Goal: Feedback & Contribution: Submit feedback/report problem

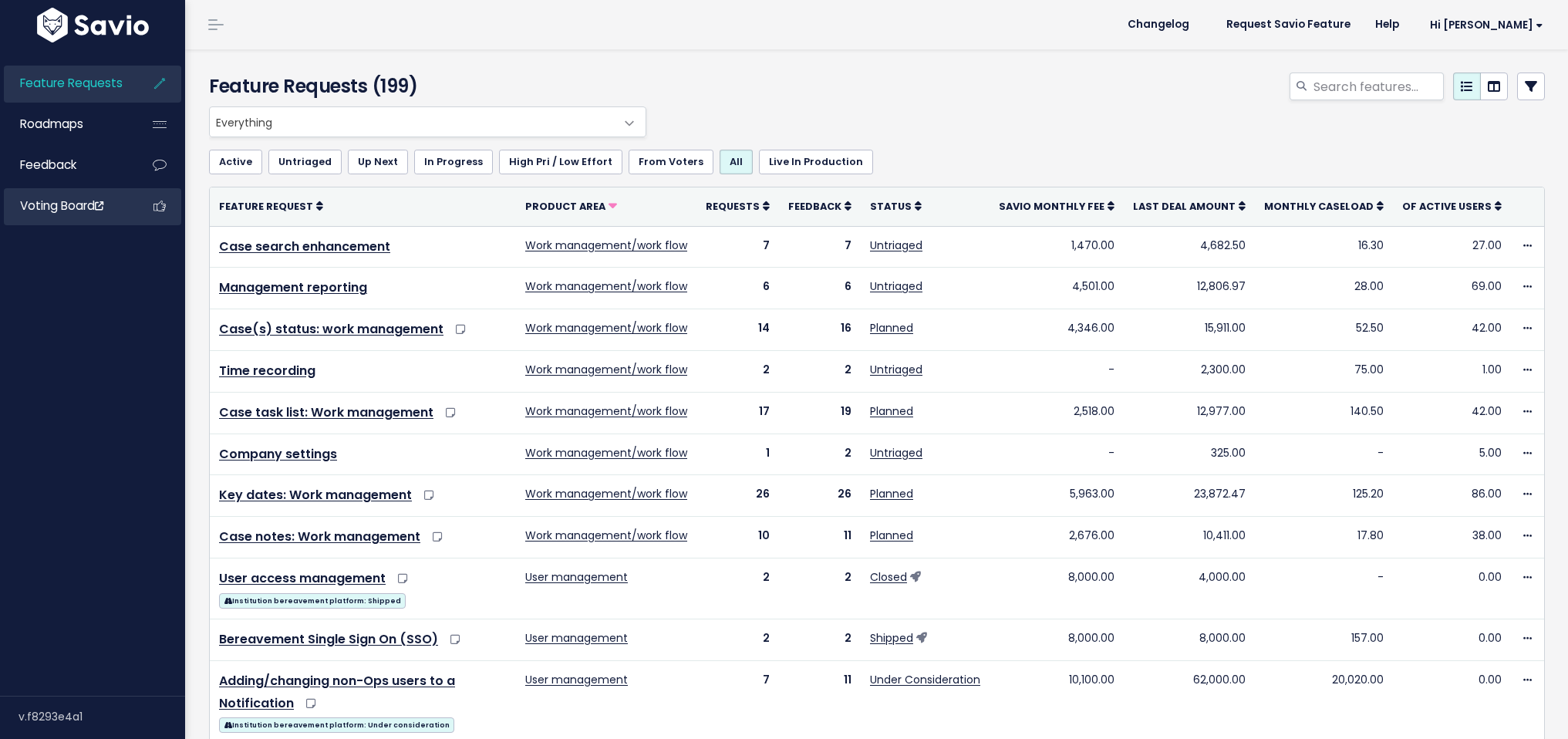
click at [57, 215] on link "Voting Board" at bounding box center [65, 205] width 124 height 36
click at [73, 165] on span "Feedback" at bounding box center [48, 164] width 57 height 16
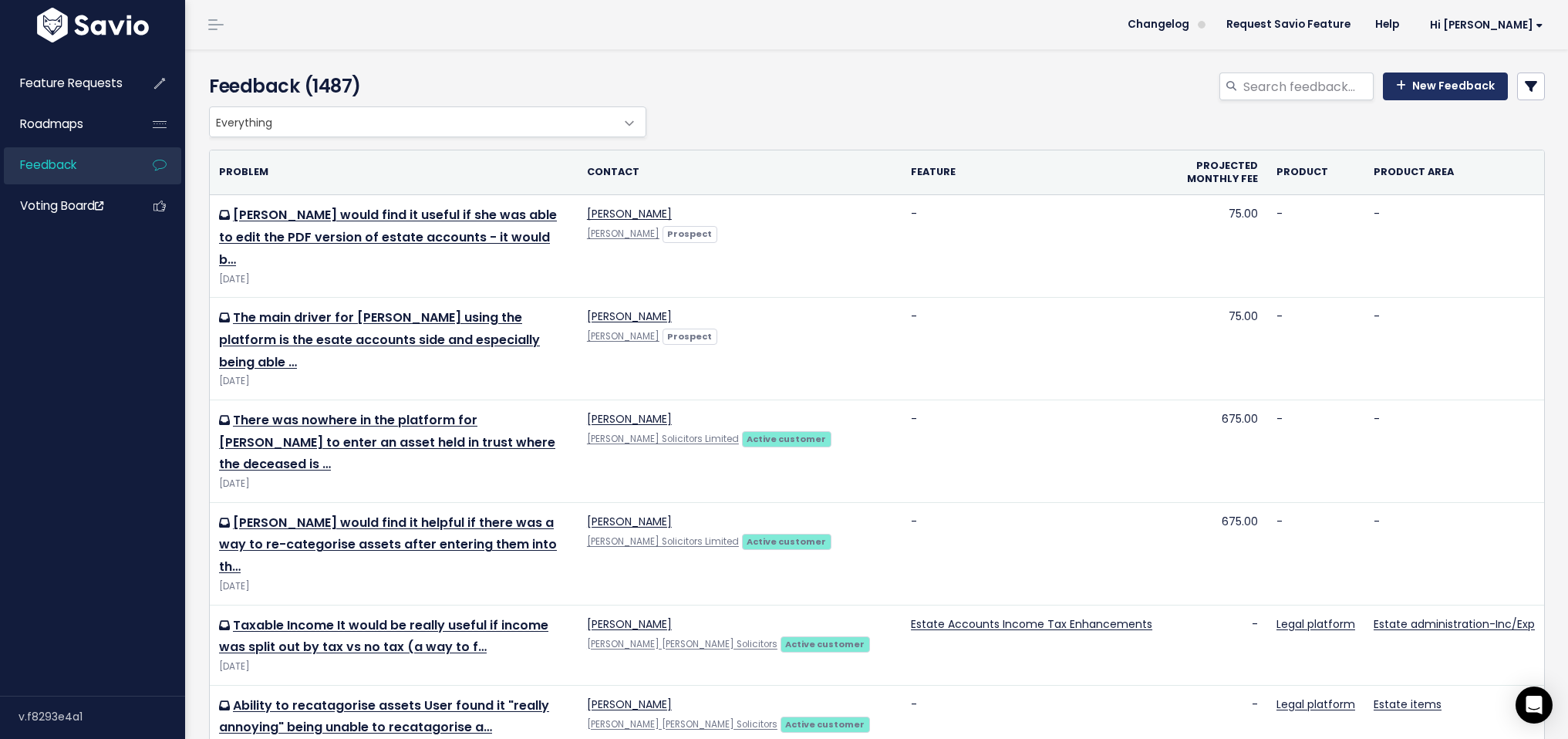
click at [1408, 90] on link "New Feedback" at bounding box center [1446, 86] width 125 height 28
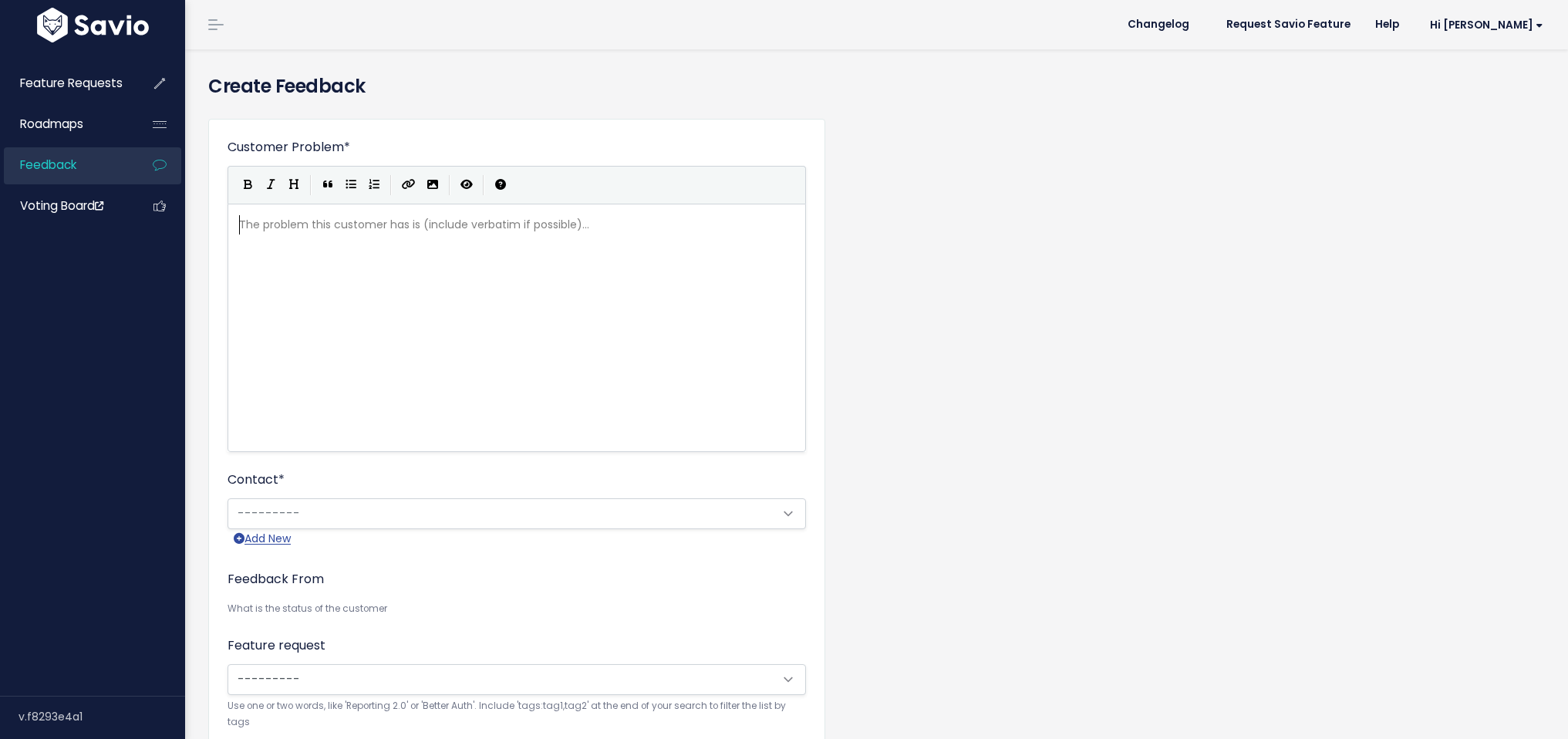
scroll to position [2, 0]
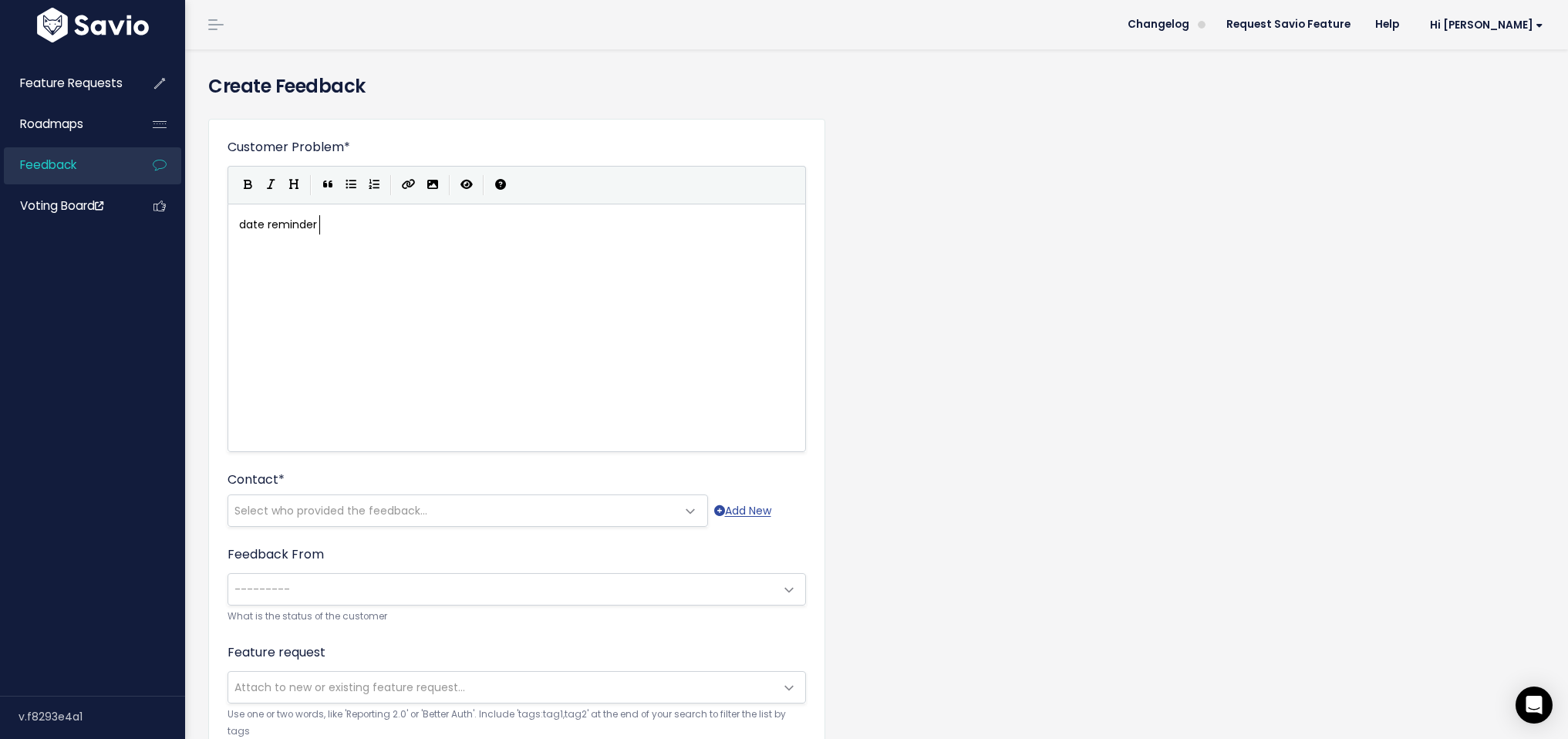
type textarea "date reminder"
type textarea "s"
click at [367, 498] on span "Select who provided the feedback..." at bounding box center [452, 511] width 448 height 31
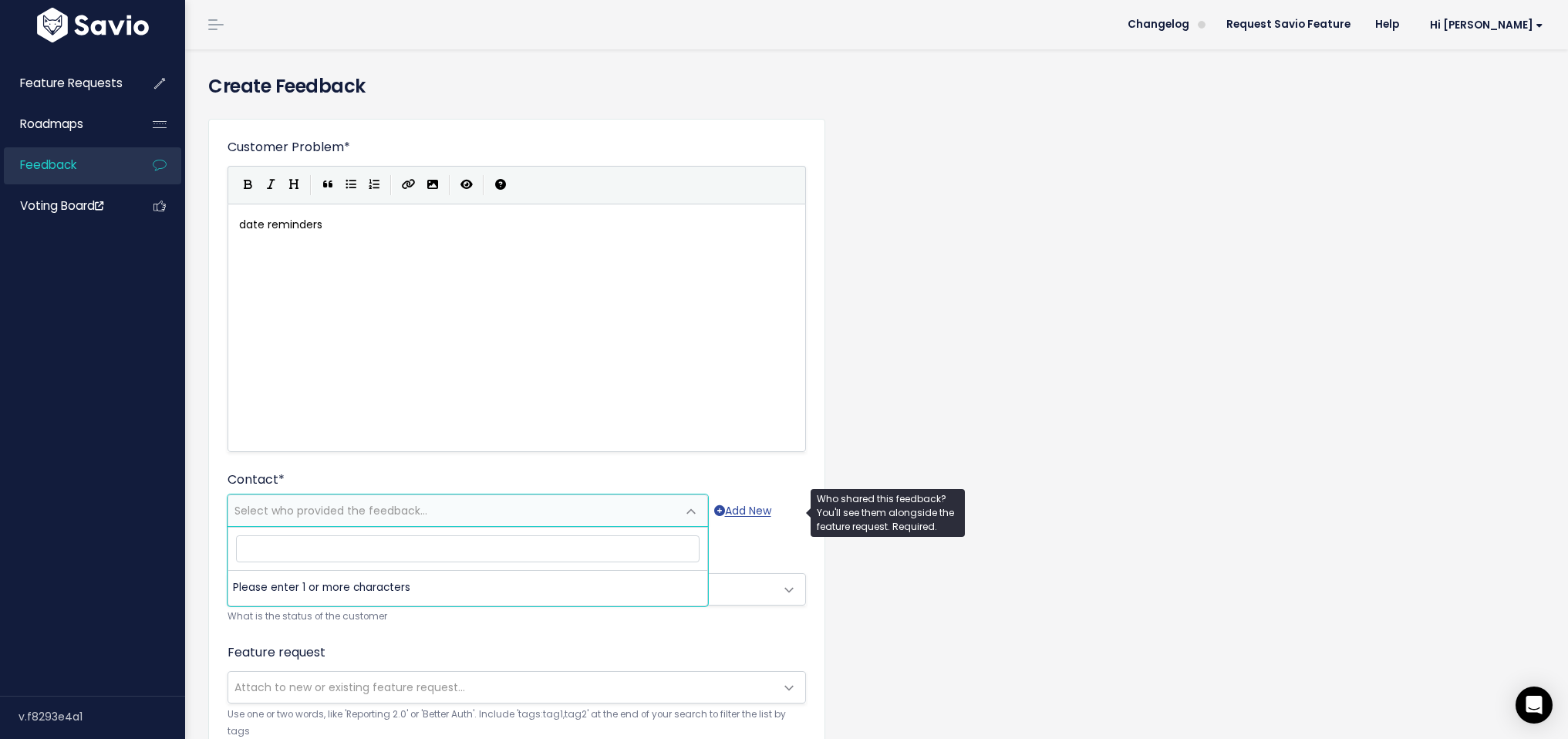
type input "victoria.d@pdalaw.co.uk"
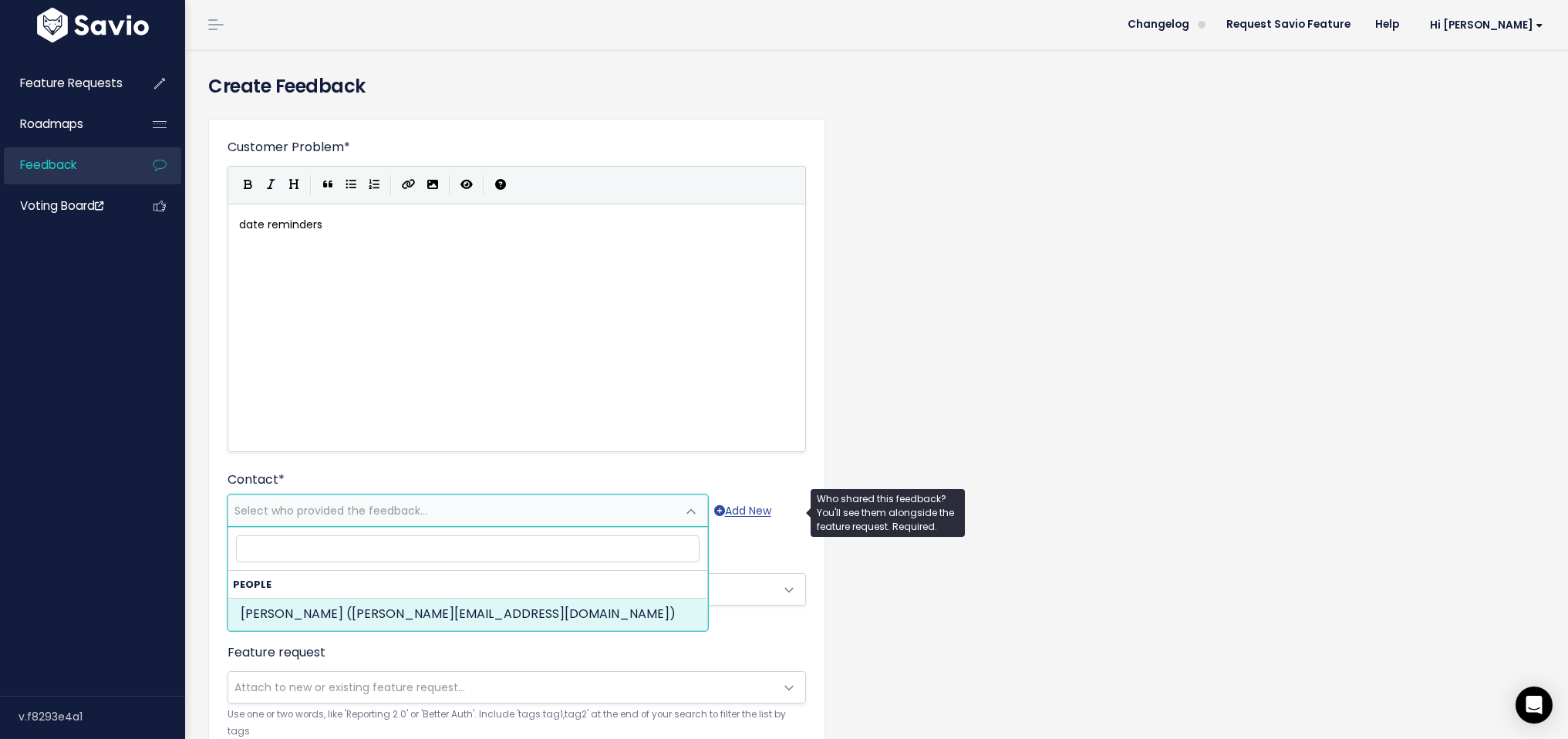
select select "92859114"
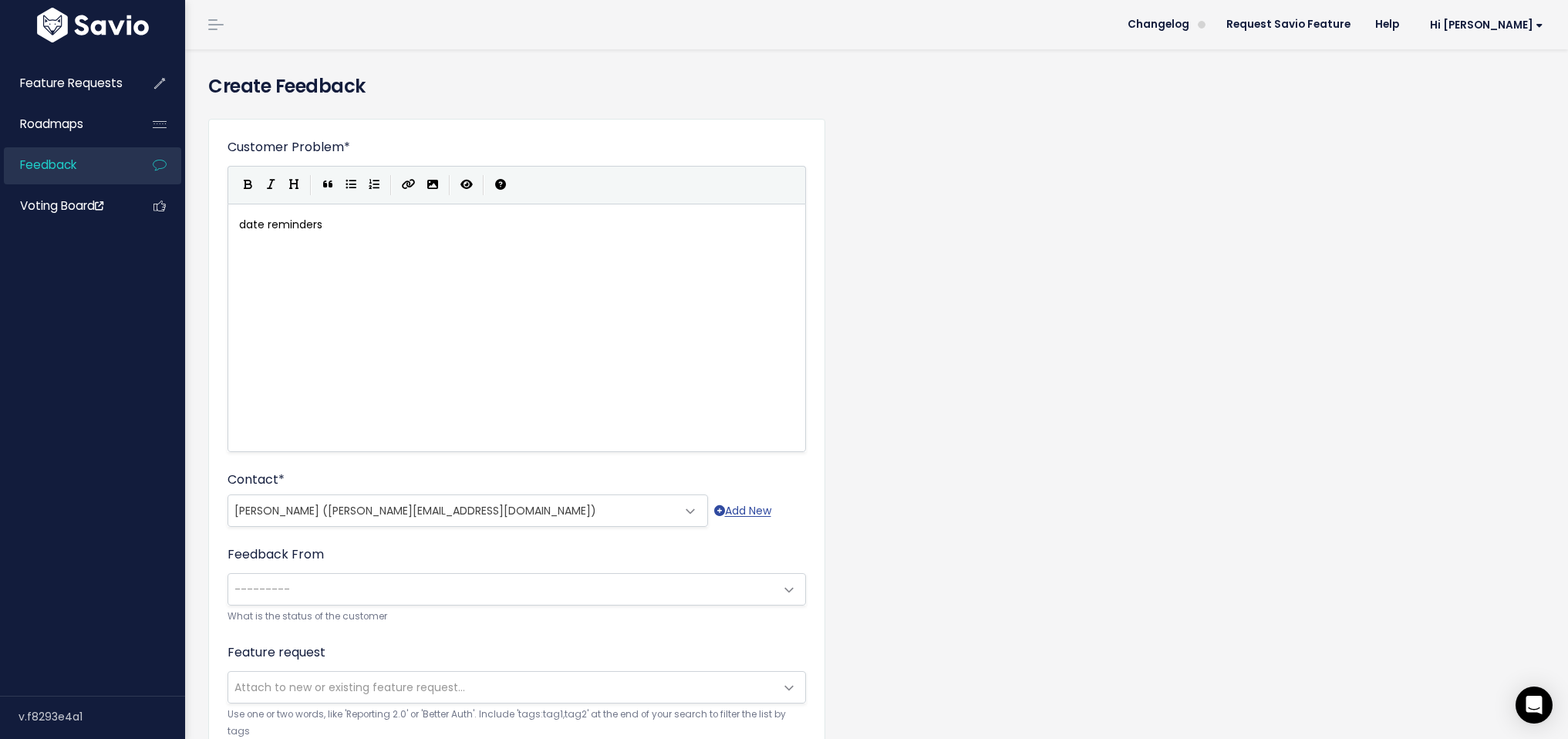
click at [359, 589] on span "---------" at bounding box center [501, 589] width 546 height 31
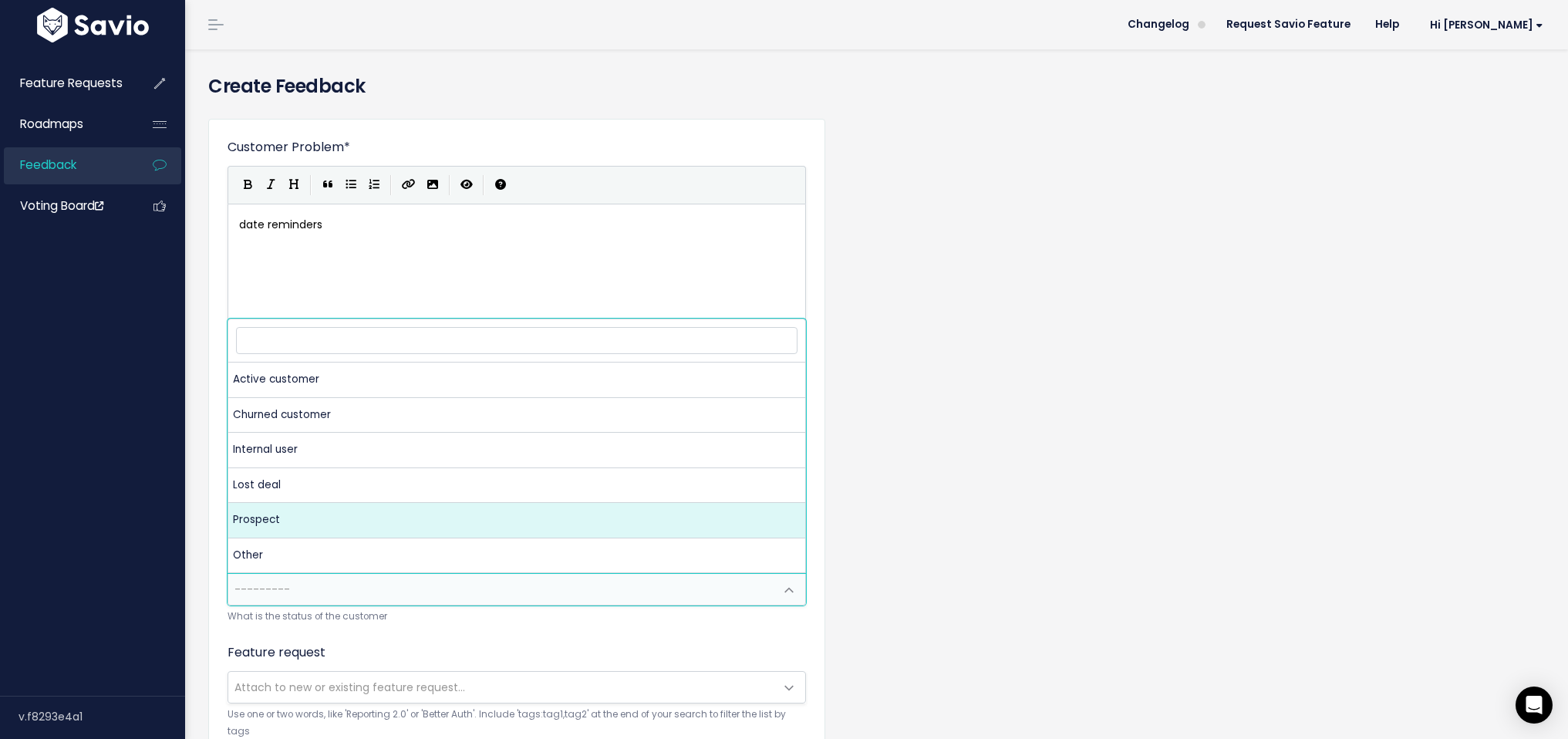
select select "PROSPECT"
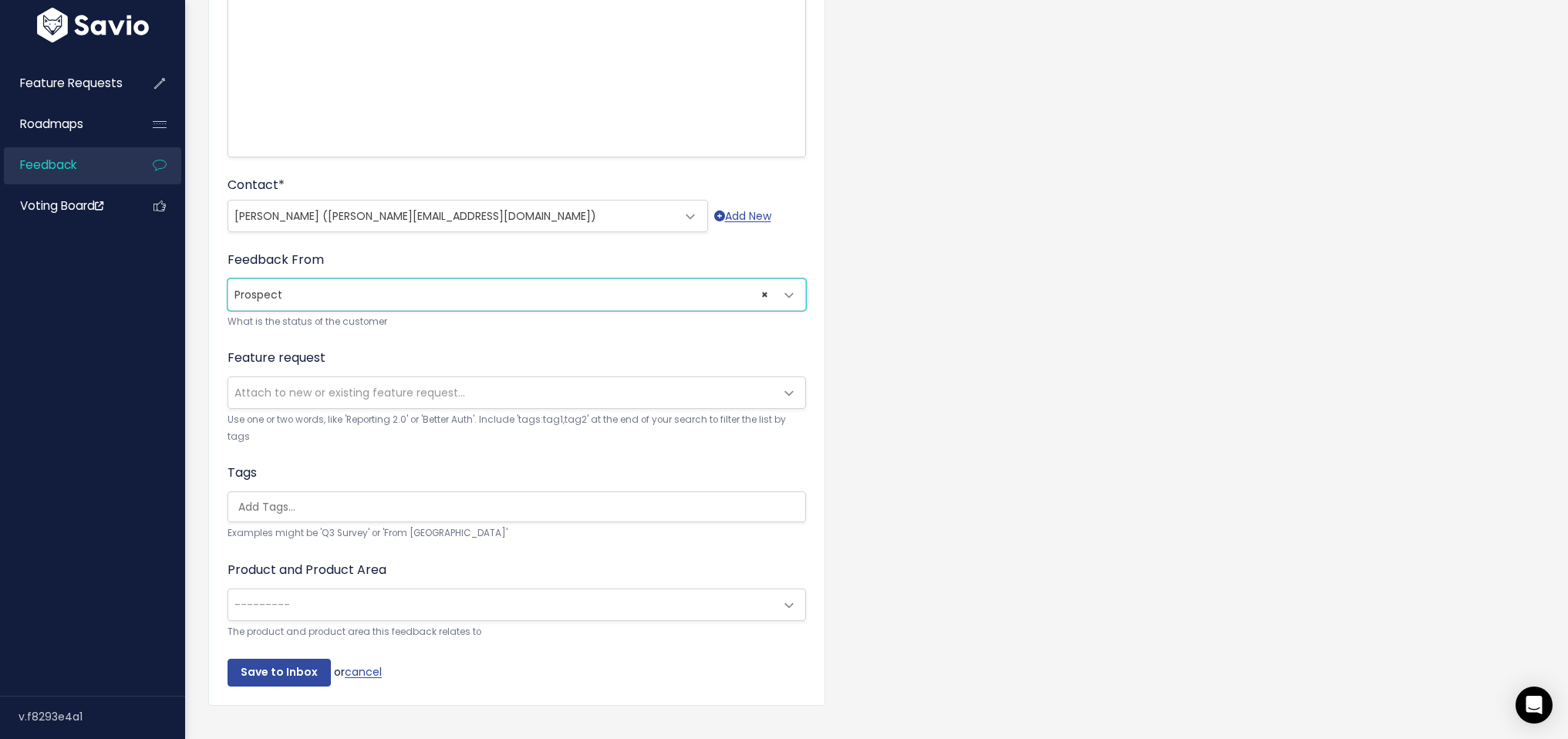
scroll to position [333, 0]
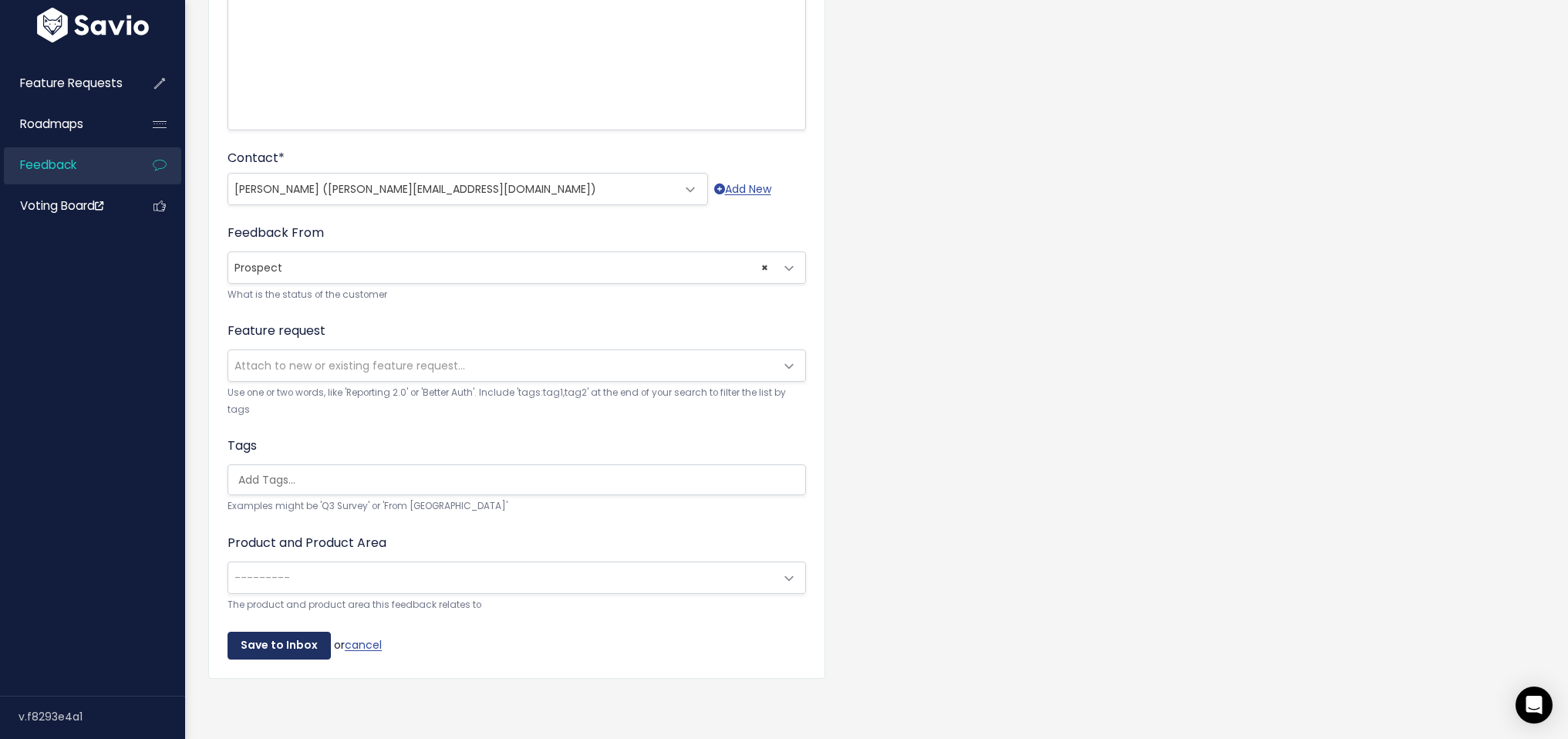
click at [297, 634] on input "Save to Inbox" at bounding box center [279, 645] width 104 height 28
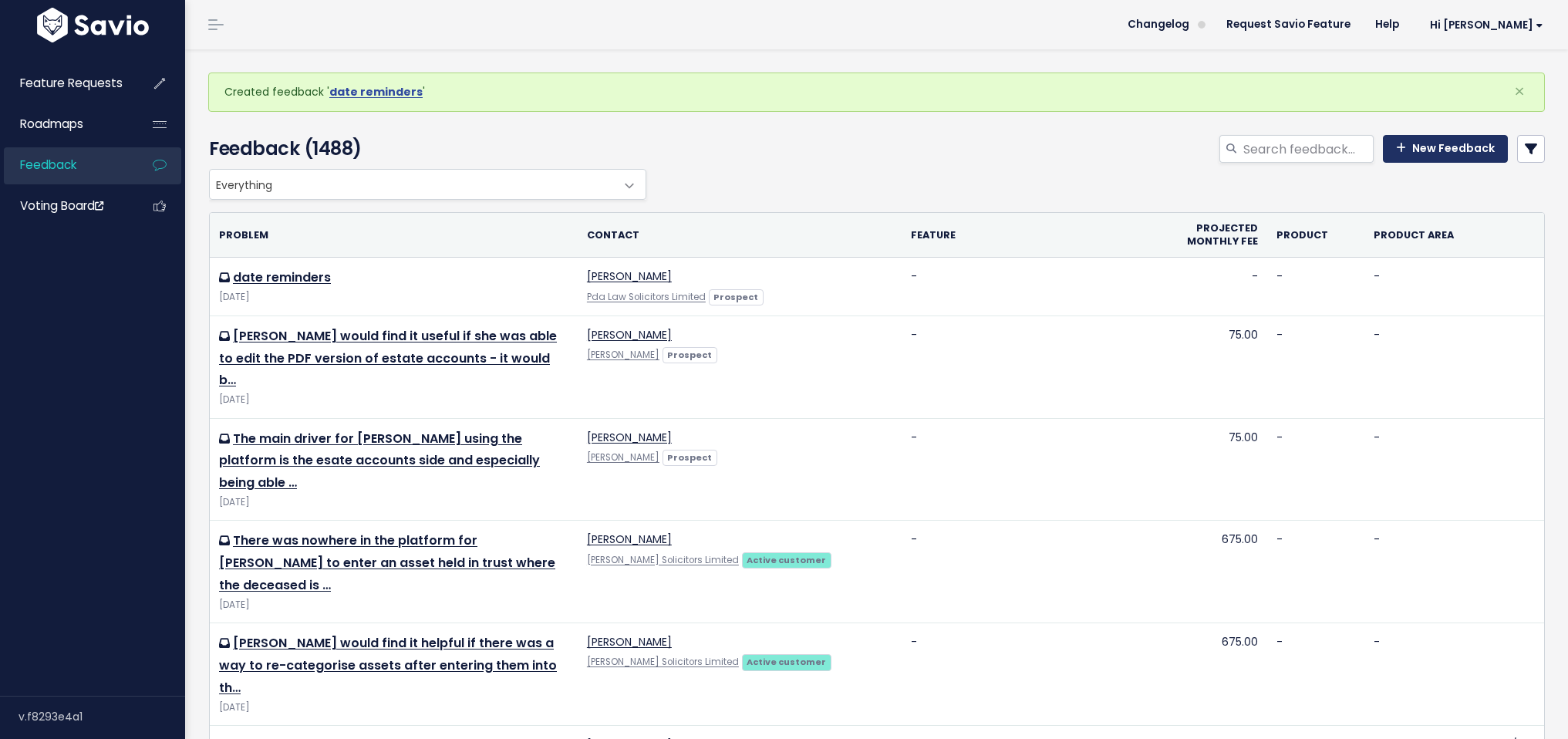
click at [1390, 159] on link "New Feedback" at bounding box center [1446, 149] width 125 height 28
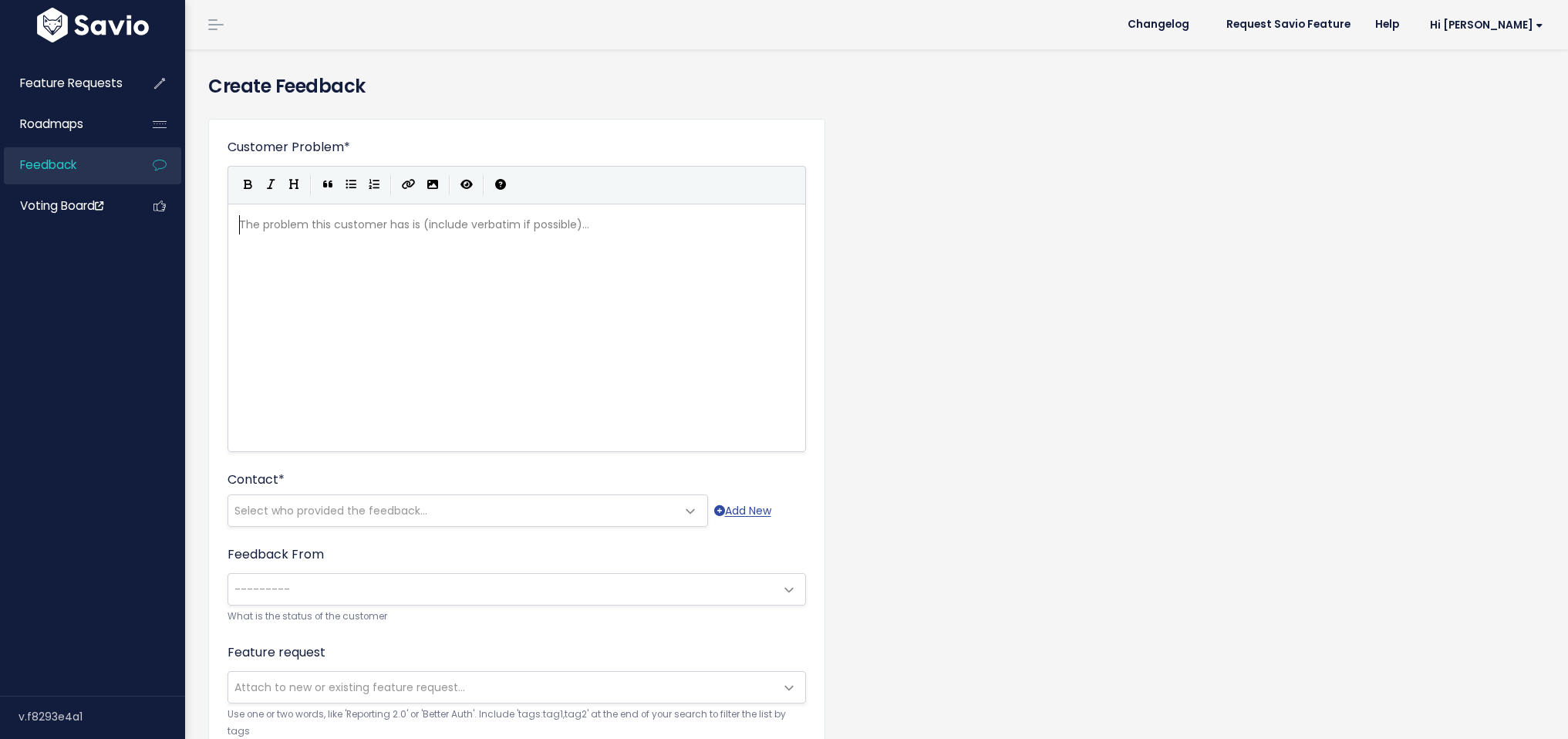
scroll to position [2, 0]
type textarea "Email integr"
type textarea "gration - send and track emails from in Exiszent"
type textarea "x"
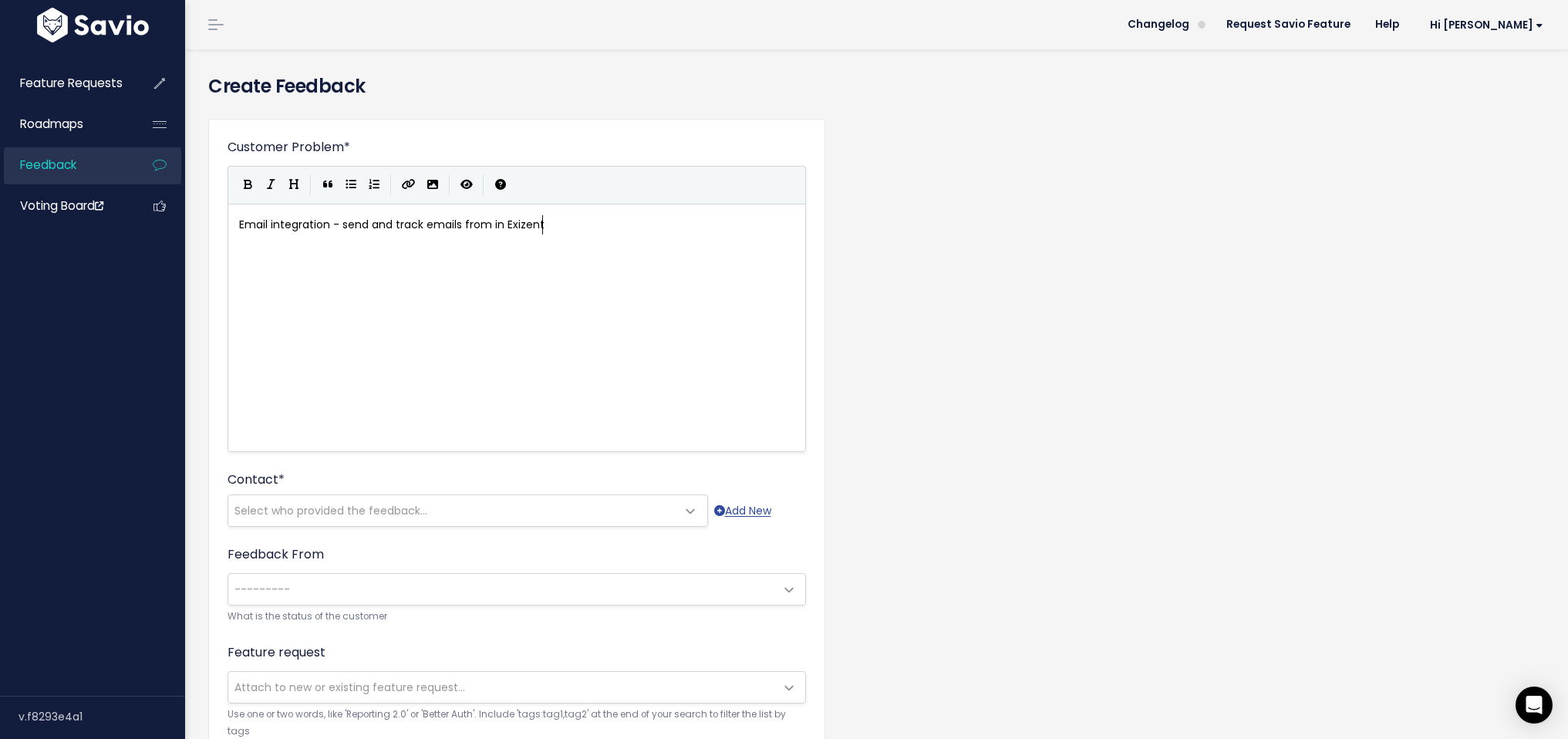
scroll to position [6, 21]
type textarea "zent"
click at [486, 506] on span "Select who provided the feedback..." at bounding box center [452, 511] width 448 height 31
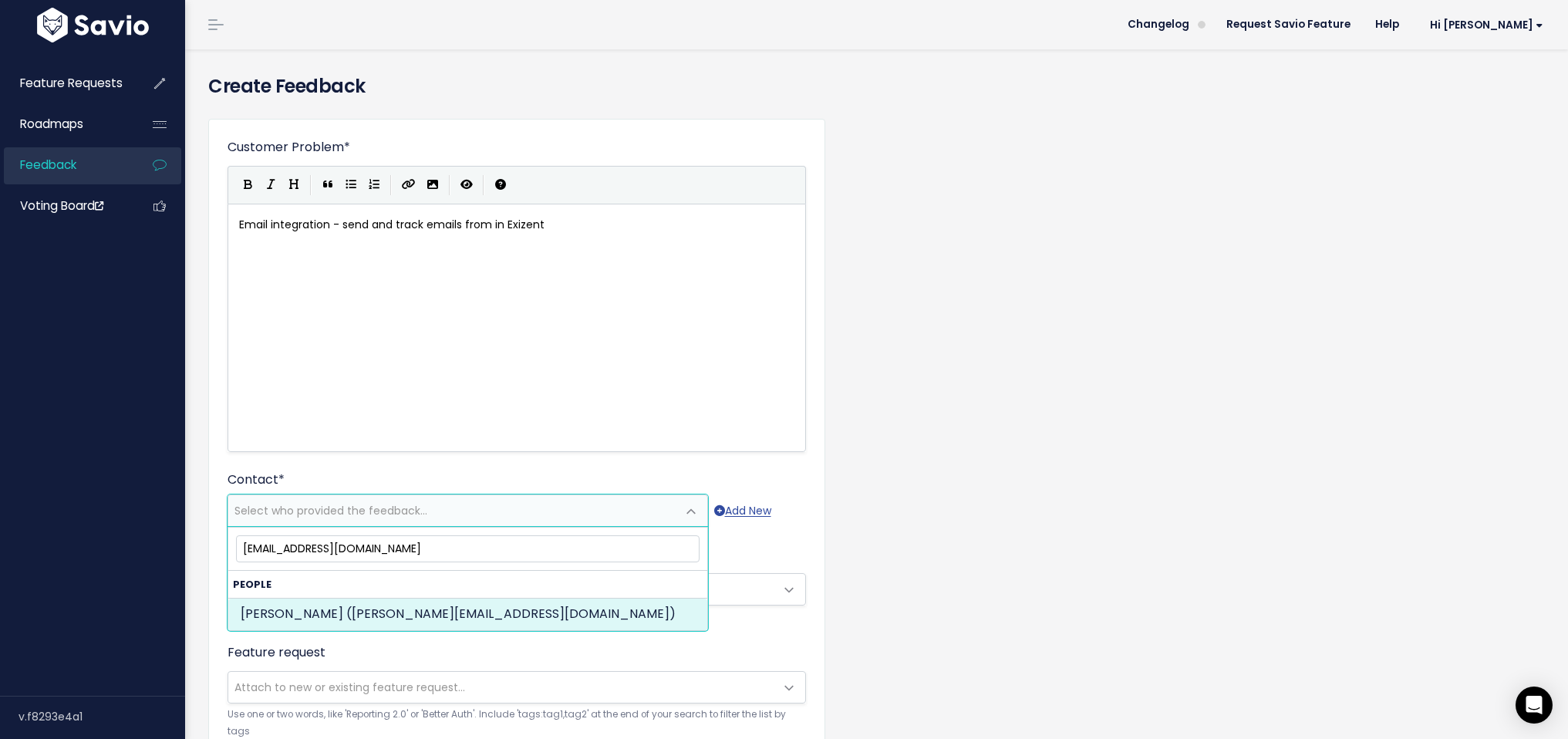
select select "PROSPECT"
select select "92859114"
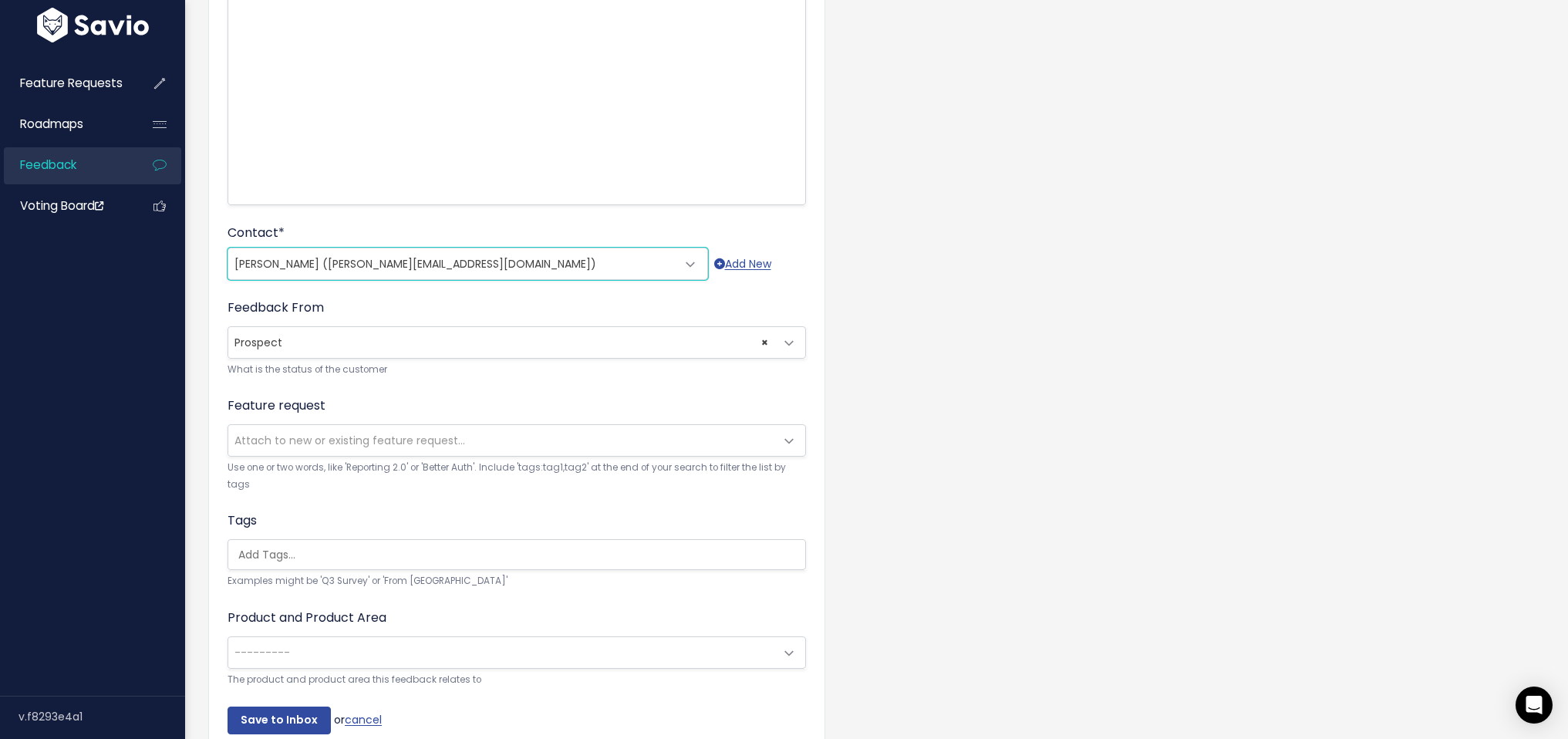
scroll to position [333, 0]
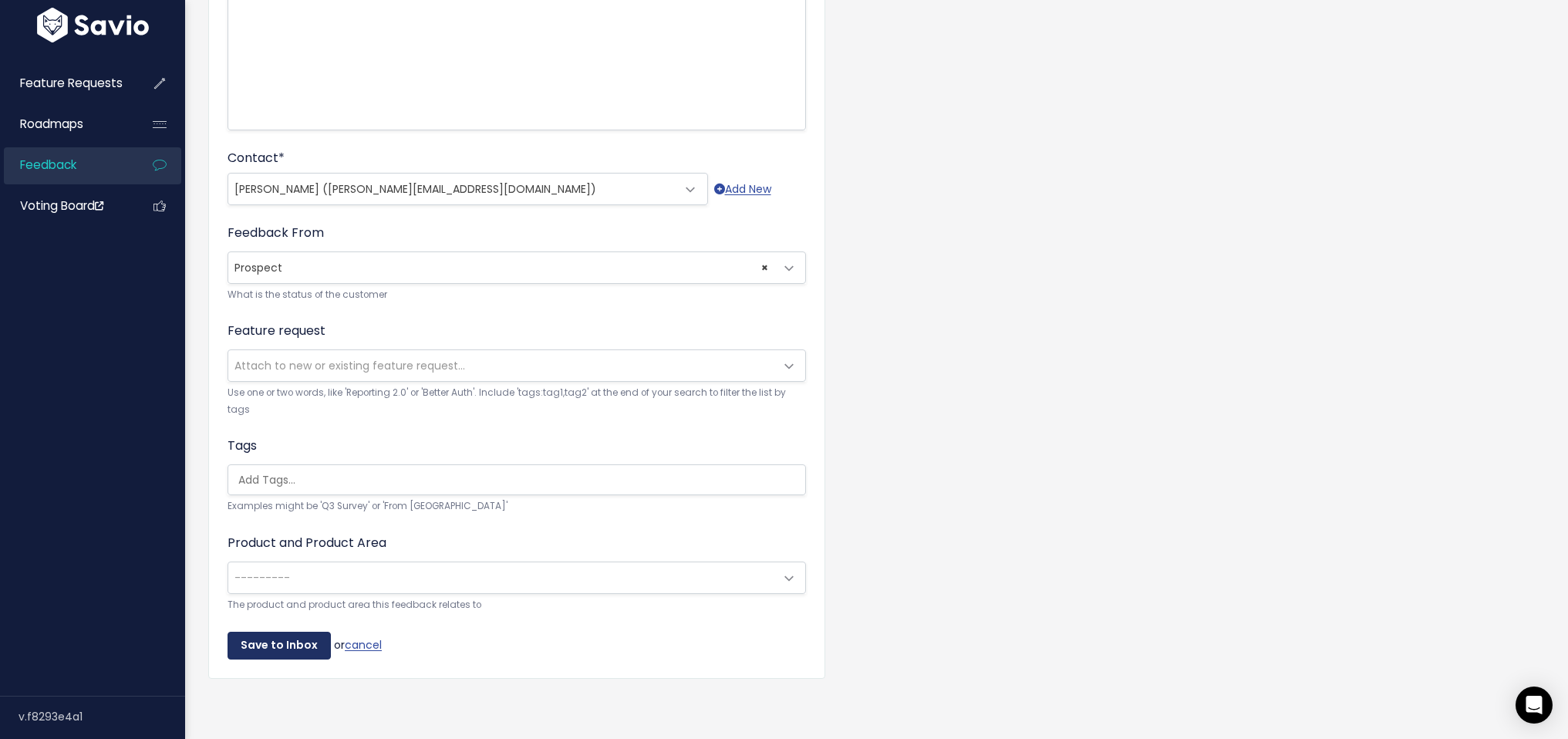
click at [298, 633] on input "Save to Inbox" at bounding box center [279, 645] width 104 height 28
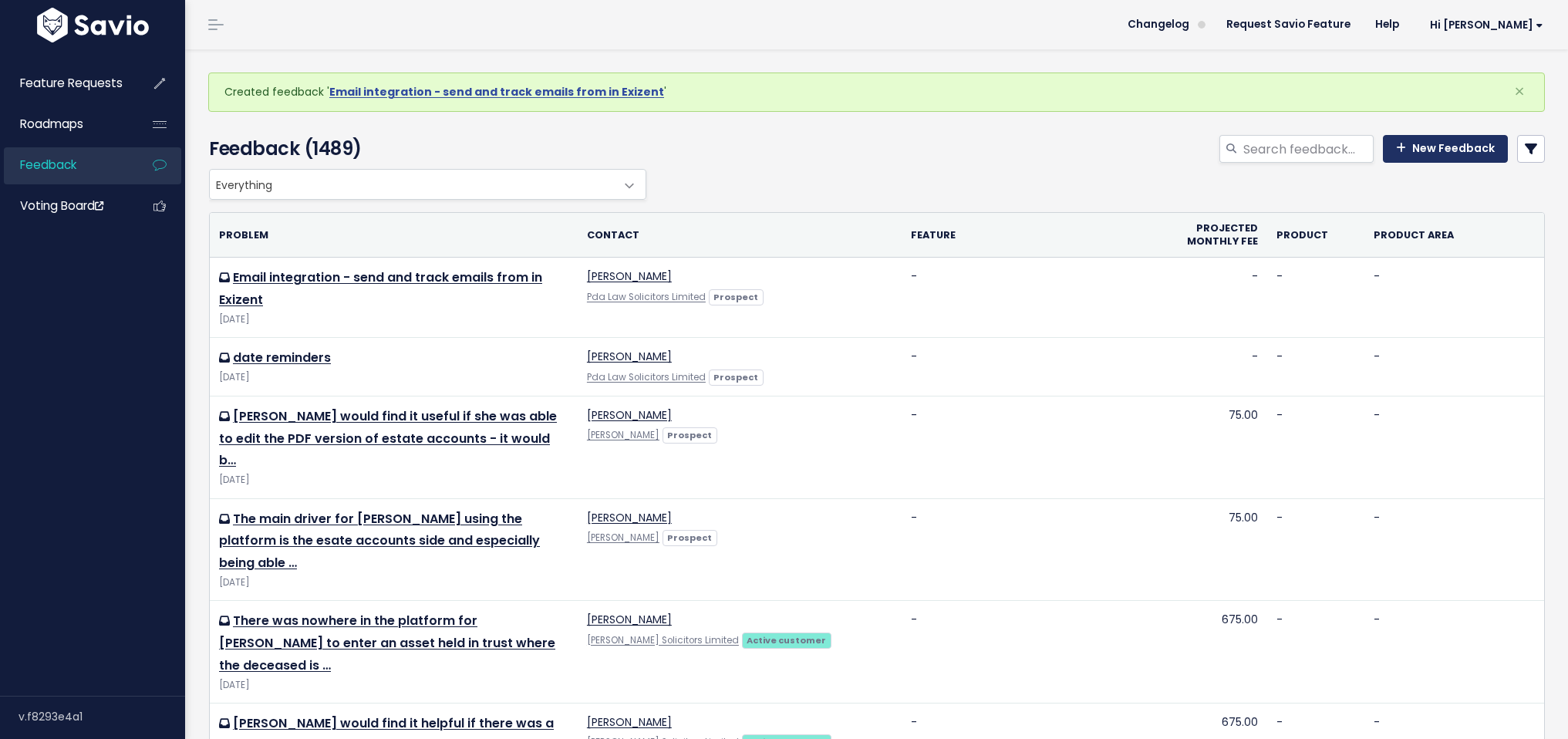
click at [1448, 155] on link "New Feedback" at bounding box center [1446, 149] width 125 height 28
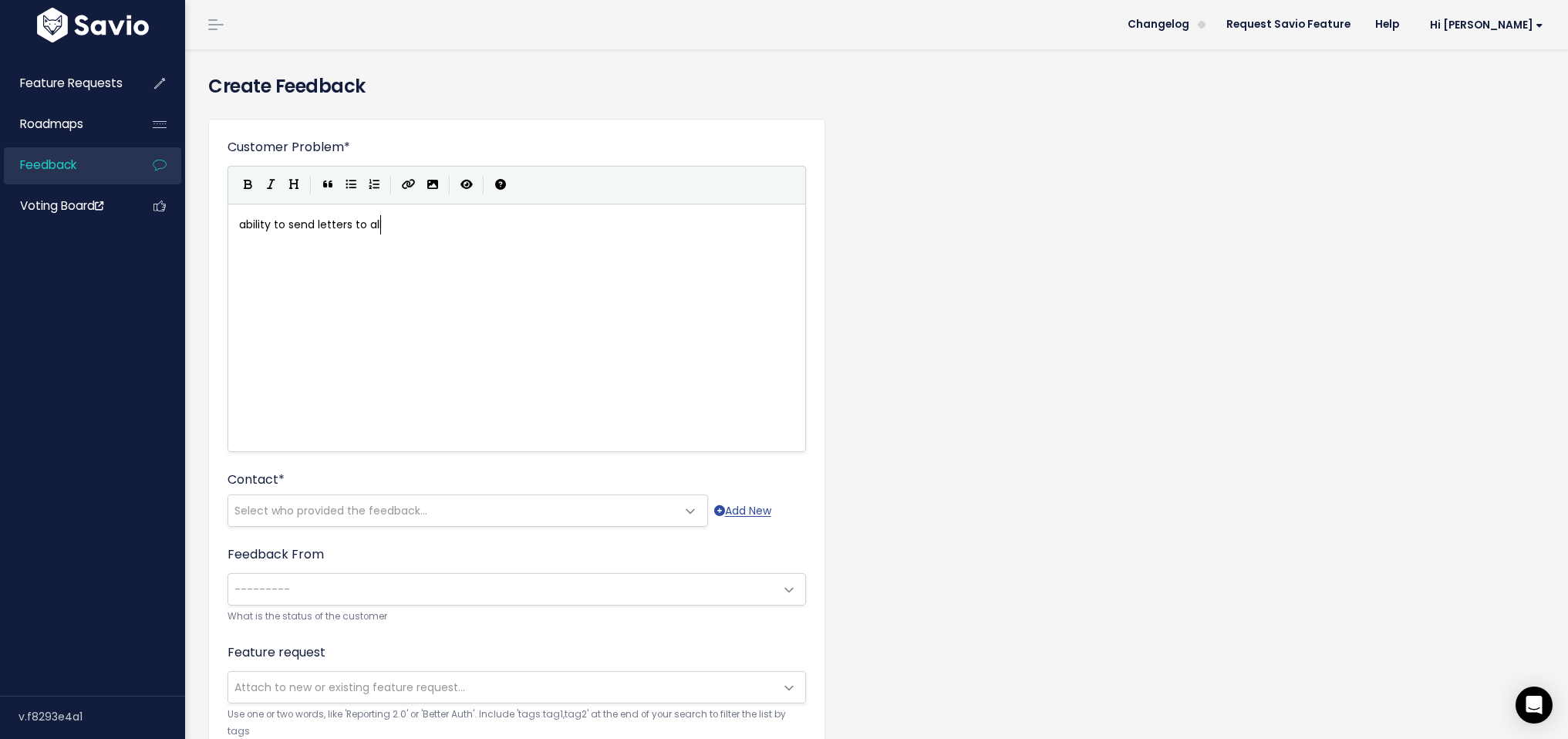
scroll to position [6, 144]
type textarea "ability to send letters to all instituiopns types ato"
type textarea "o"
type textarea "once, eg all banks"
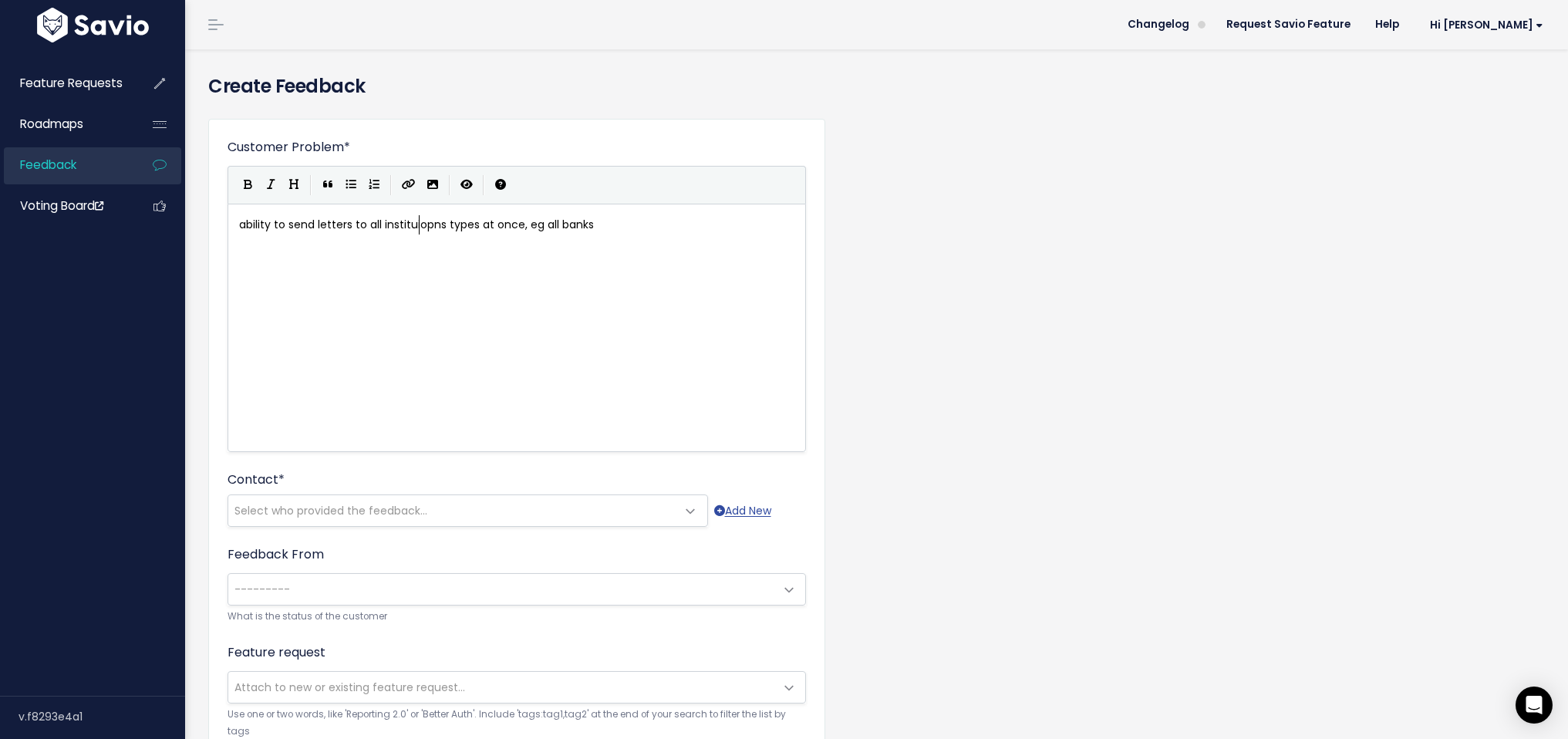
click at [421, 223] on span "ability to send letters to all instituiopns types at once, eg all banks" at bounding box center [417, 225] width 355 height 15
type textarea "instit"
type textarea "tutions"
click at [366, 503] on span "Select who provided the feedback..." at bounding box center [330, 511] width 193 height 15
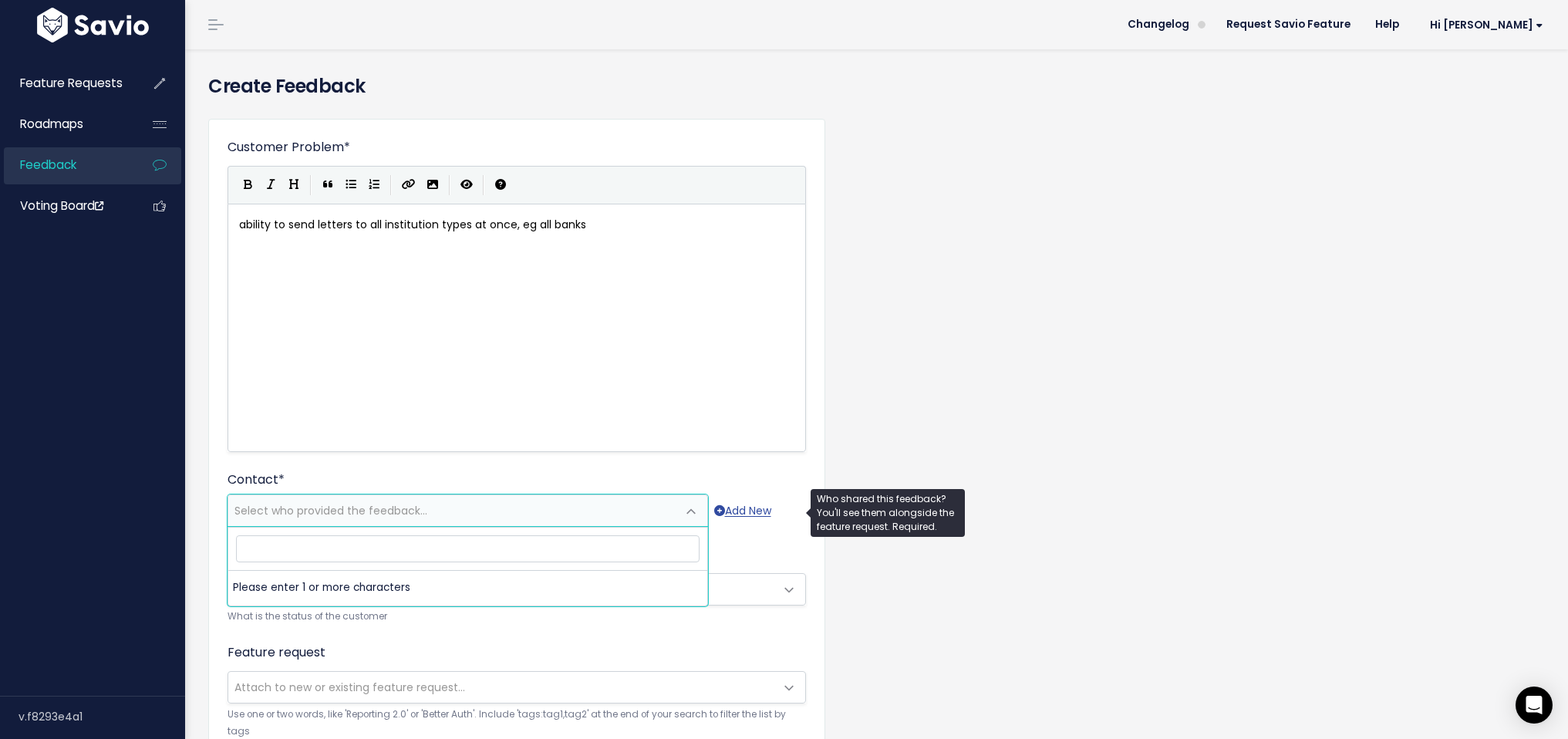
type input "[EMAIL_ADDRESS][DOMAIN_NAME]"
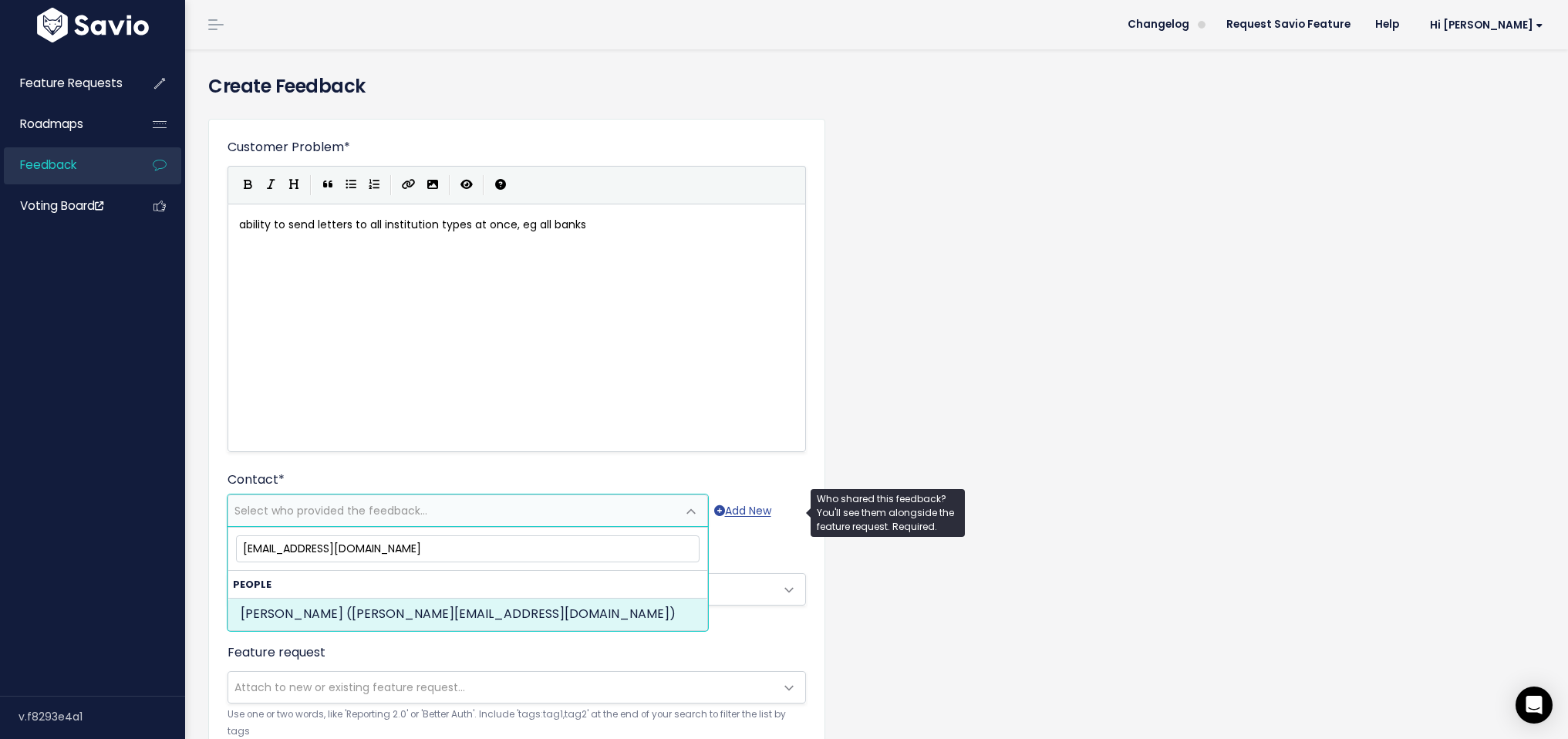
select select "PROSPECT"
select select "92859114"
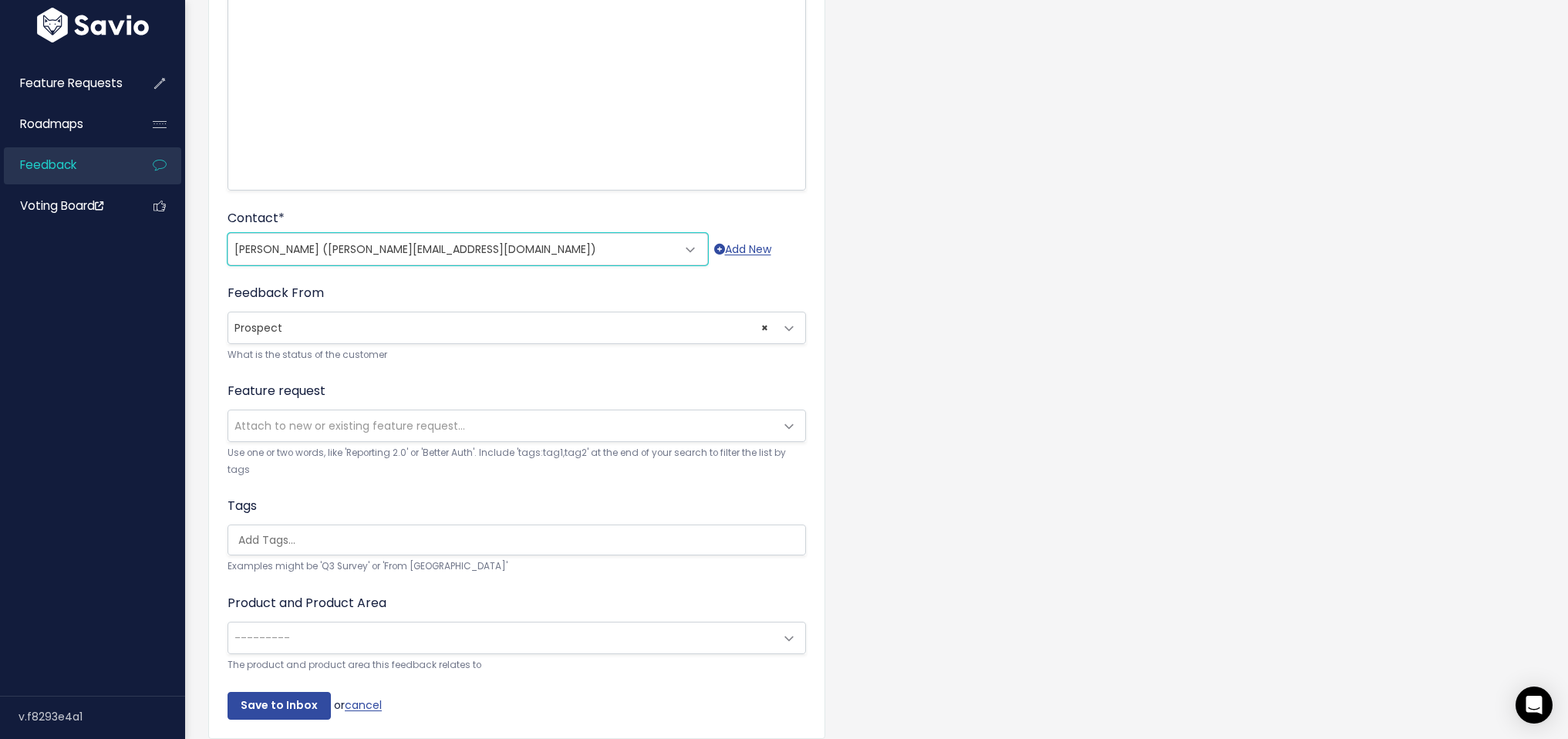
scroll to position [333, 0]
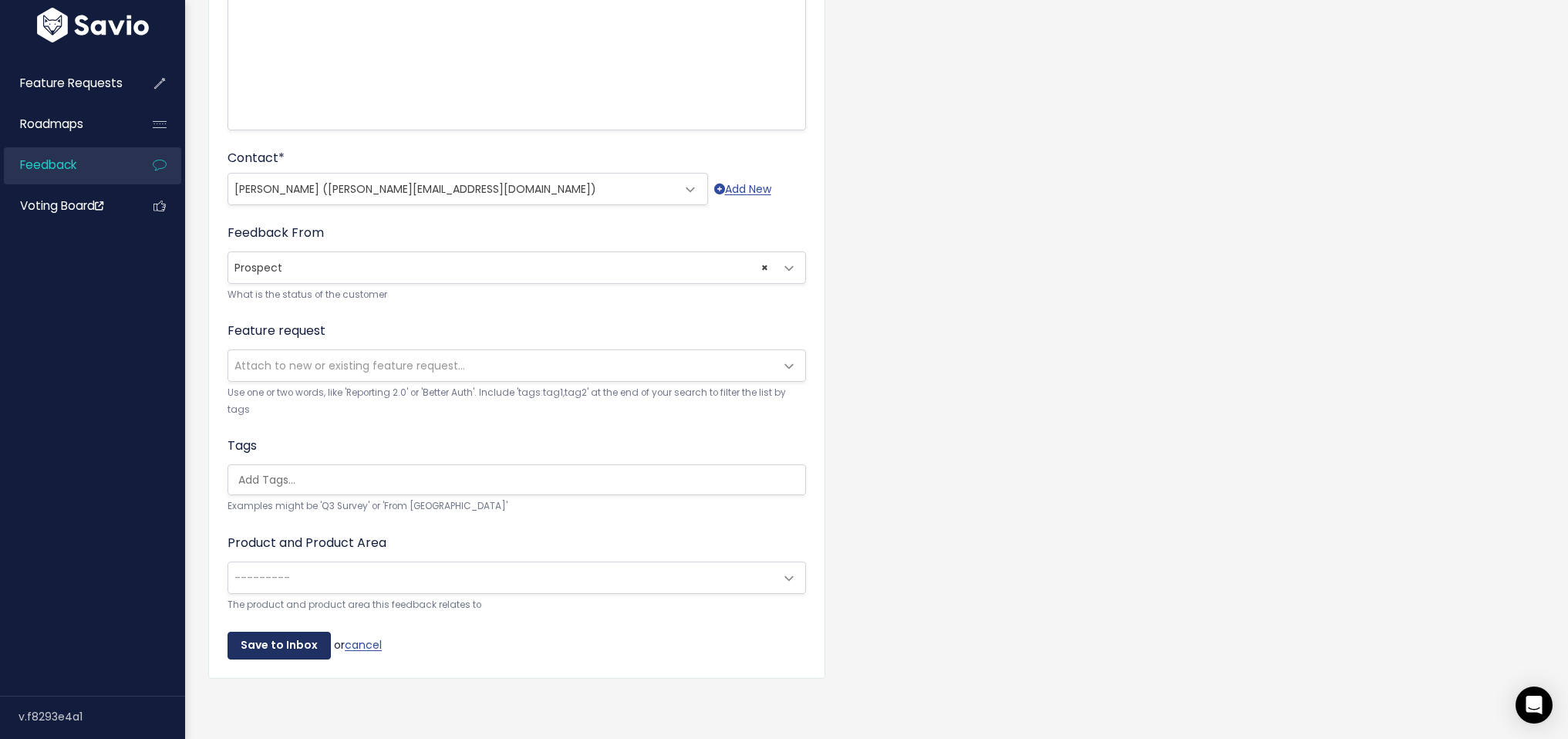
click at [279, 641] on input "Save to Inbox" at bounding box center [279, 645] width 104 height 28
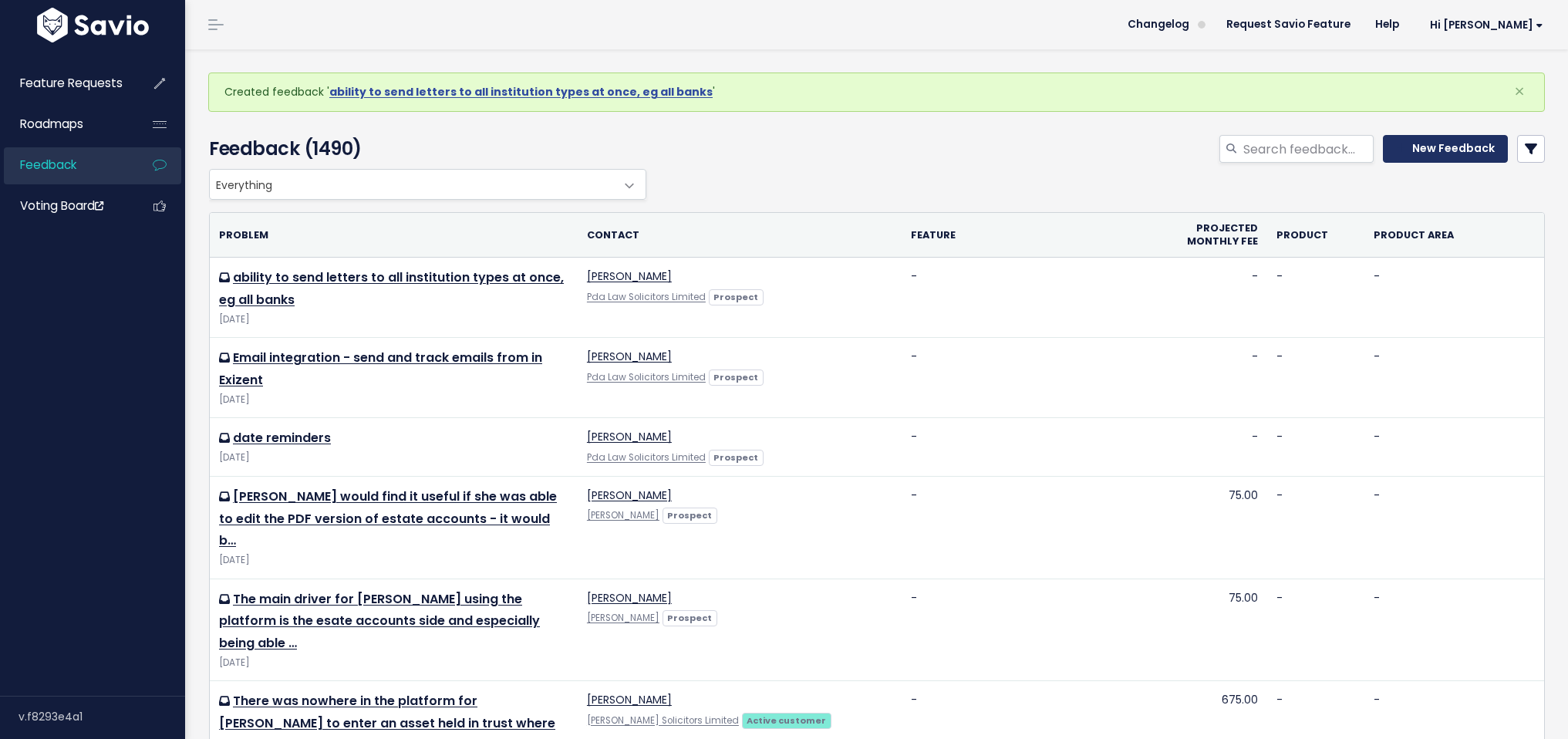
click at [1396, 149] on icon at bounding box center [1401, 148] width 10 height 11
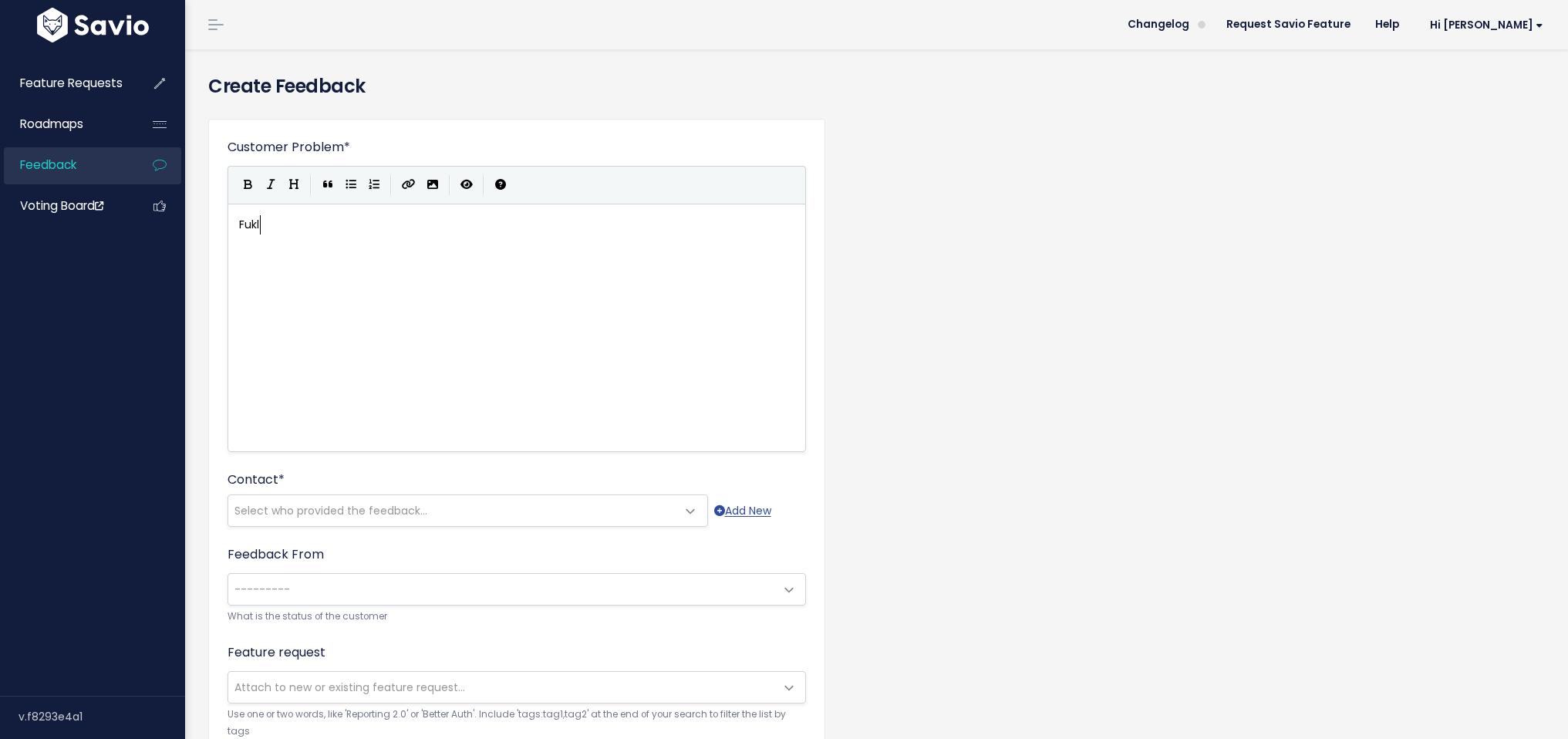
scroll to position [6, 23]
type textarea "Fukll"
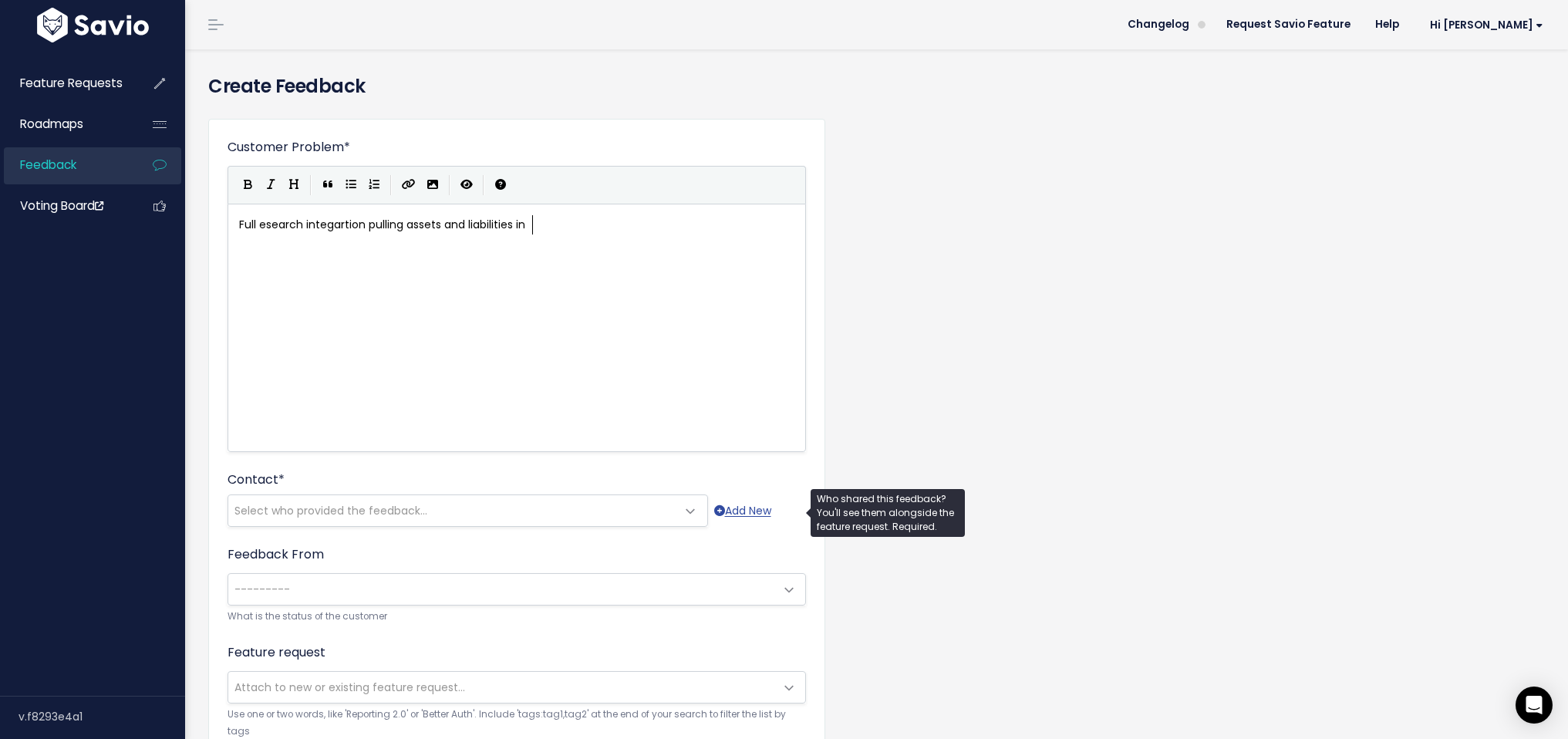
type textarea "ll esearch integartion pulling assets and liabilities in"
click at [567, 516] on span "Select who provided the feedback..." at bounding box center [452, 511] width 448 height 31
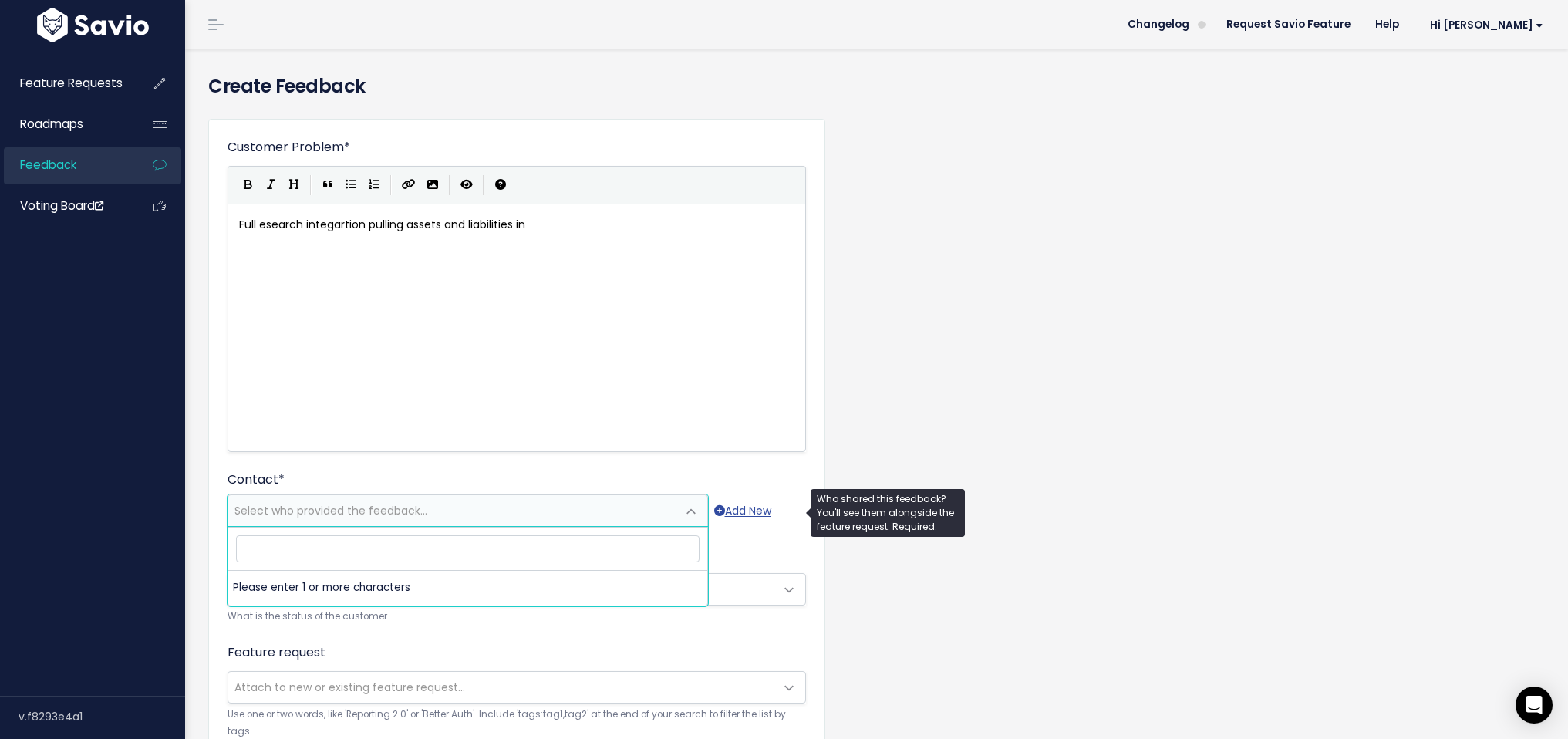
type input "[EMAIL_ADDRESS][DOMAIN_NAME]"
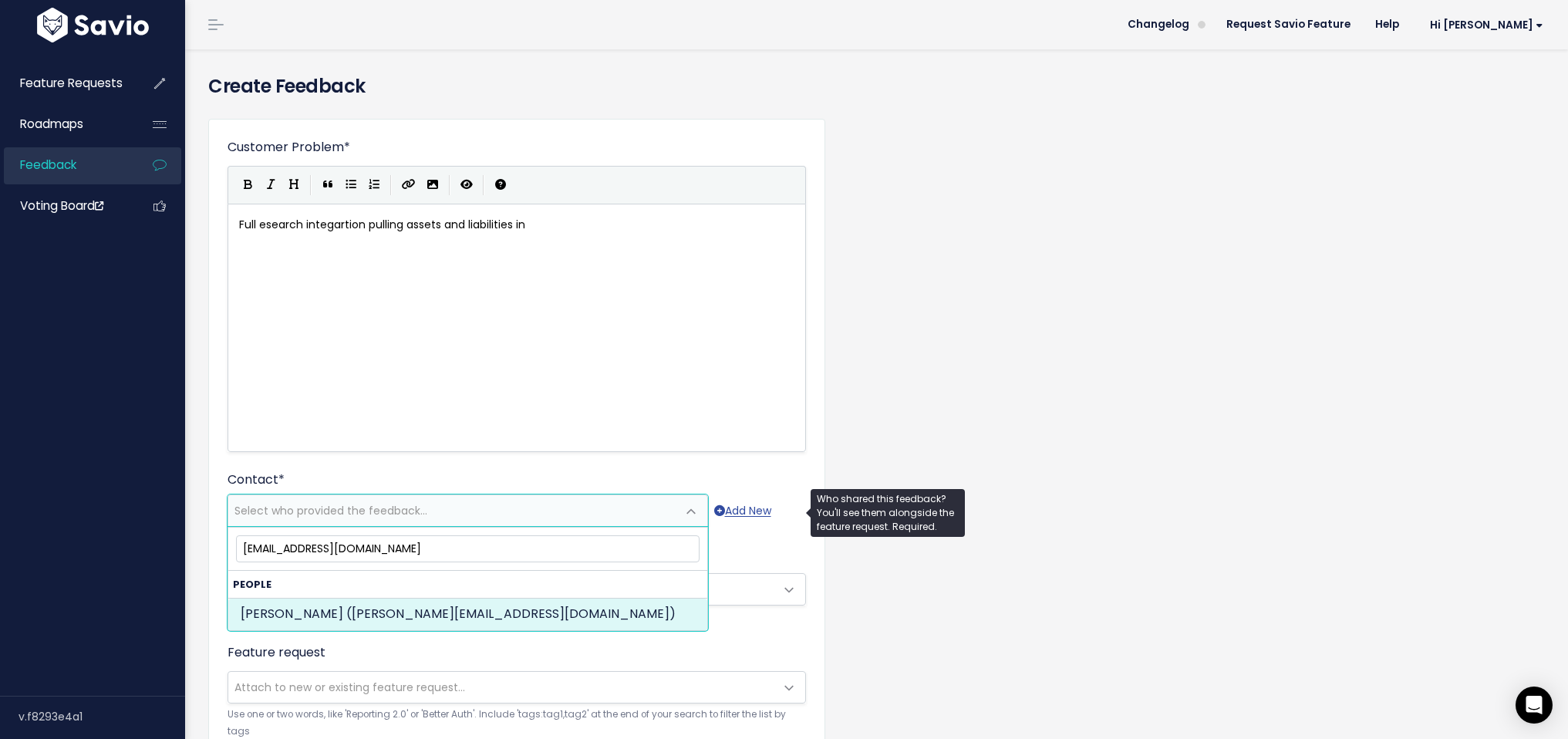
select select "PROSPECT"
select select "92859114"
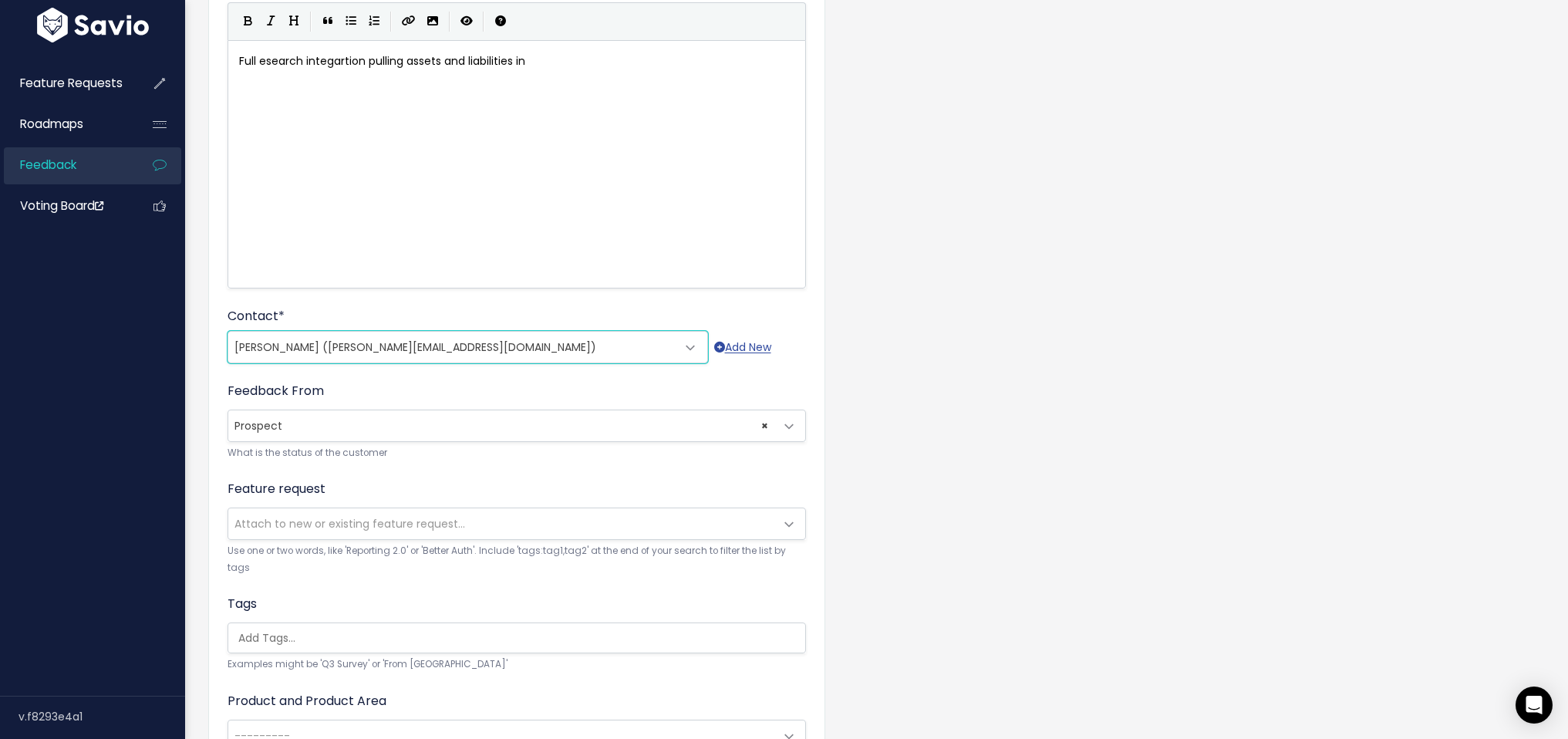
scroll to position [333, 0]
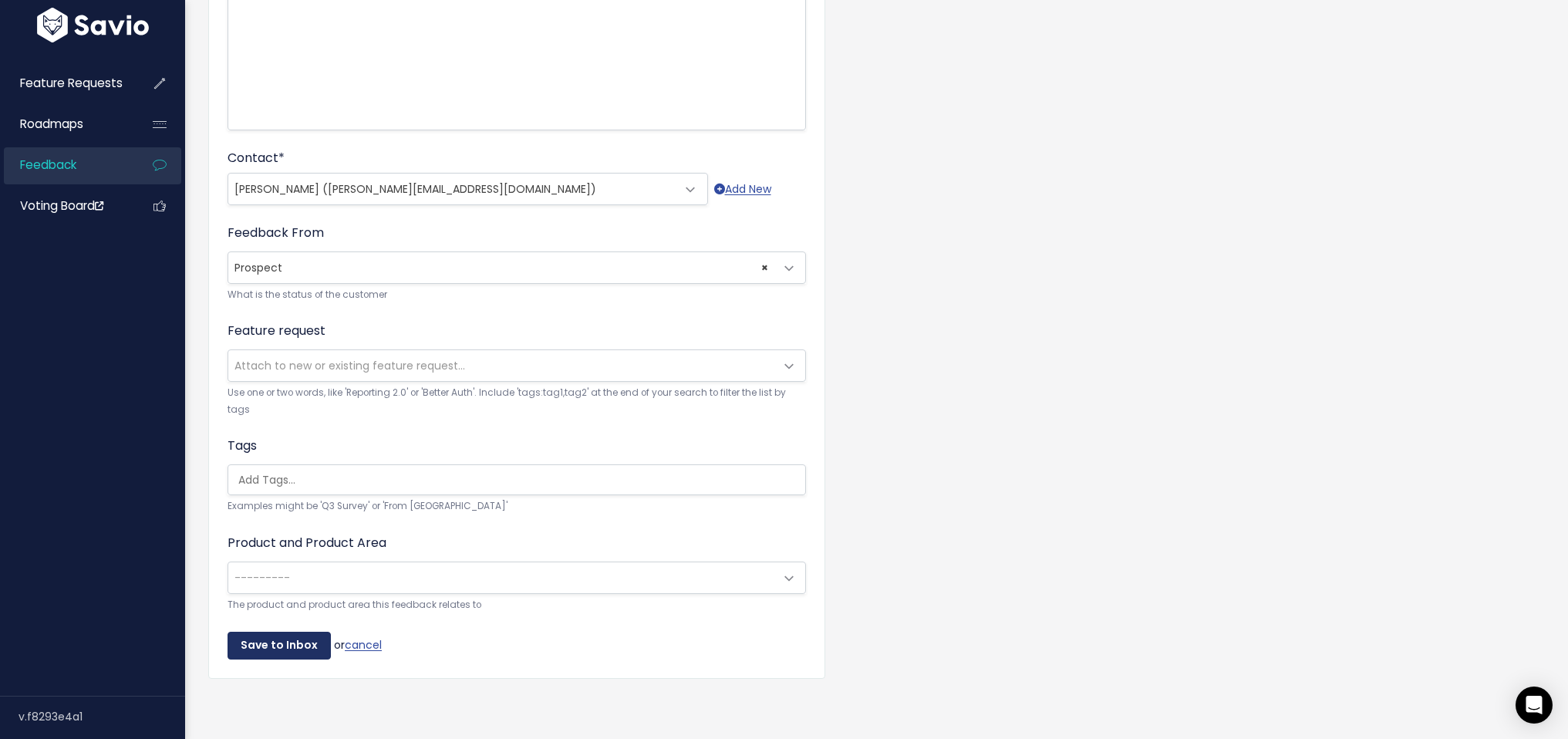
click at [303, 639] on input "Save to Inbox" at bounding box center [279, 645] width 104 height 28
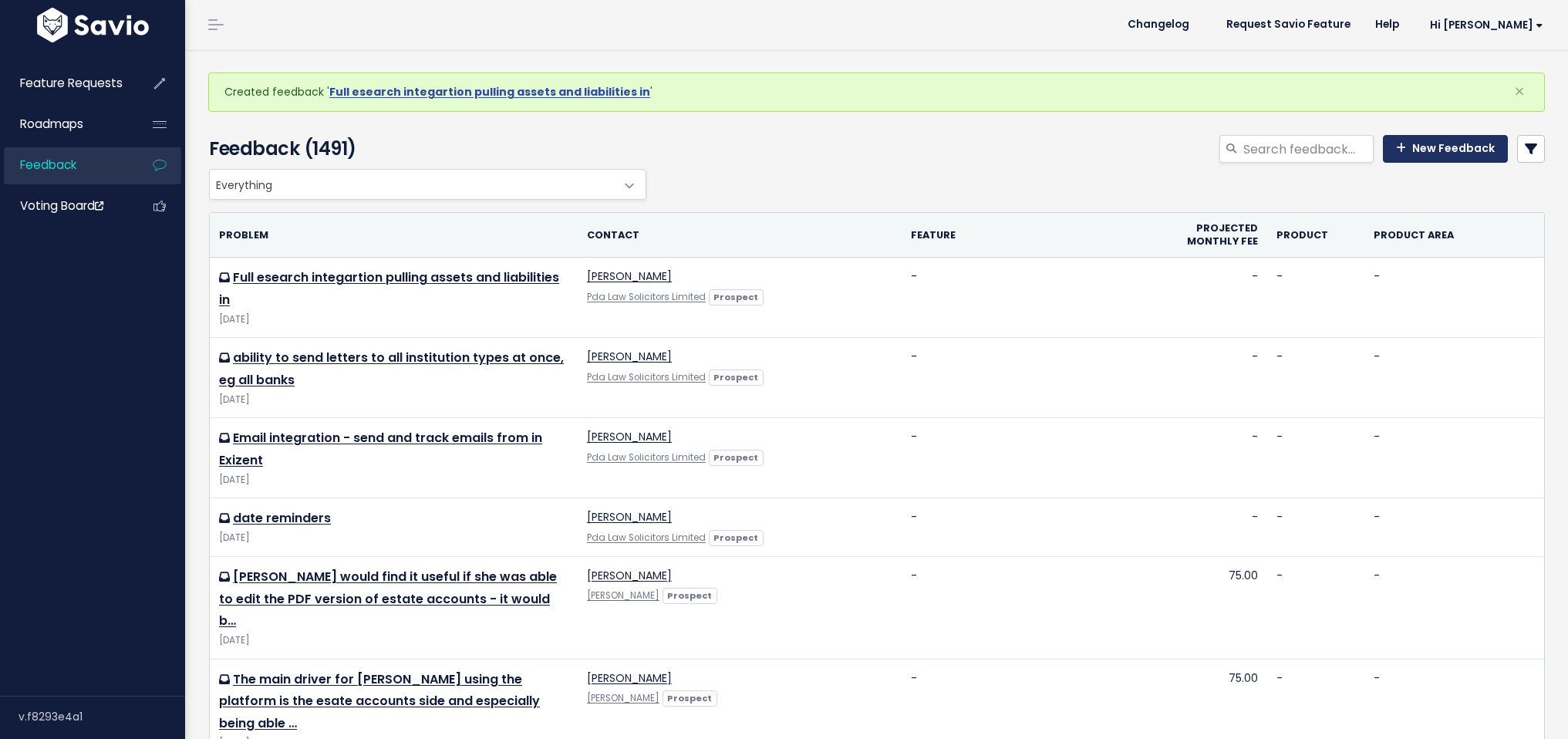
click at [1419, 151] on link "New Feedback" at bounding box center [1446, 149] width 125 height 28
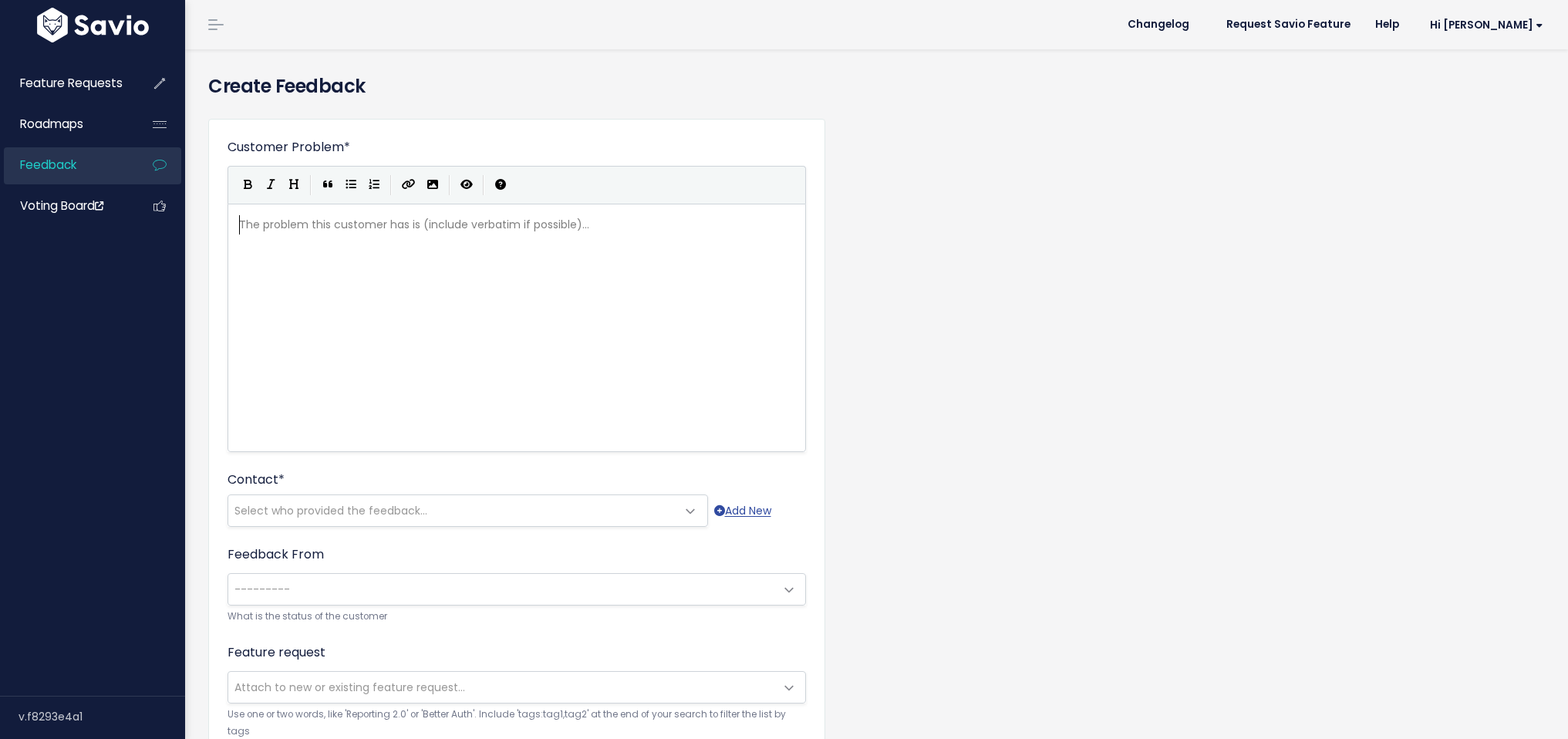
scroll to position [2, 0]
type textarea "Ability to tun"
type textarea "run wider esearch"
type textarea "h processes from in Exize"
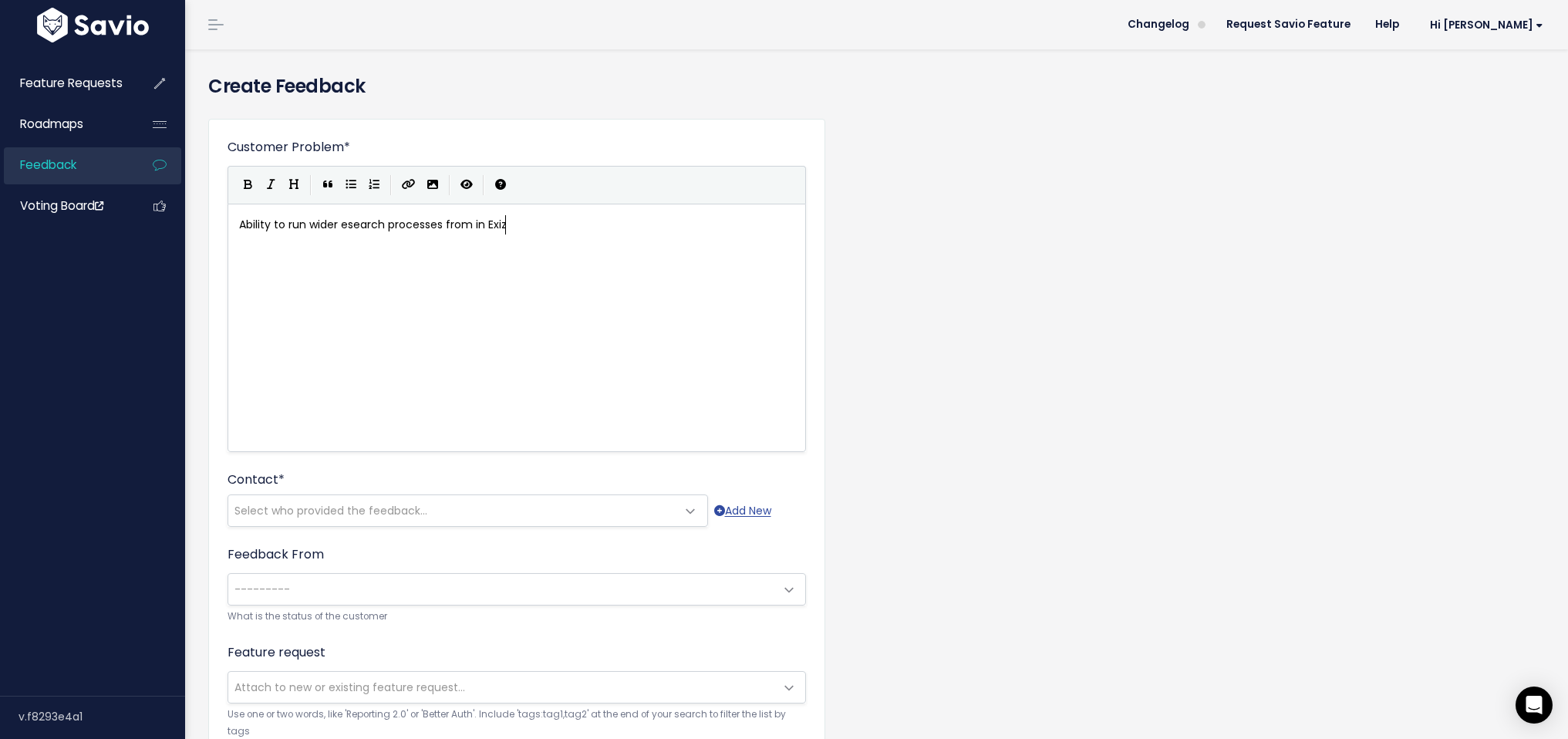
type textarea "z"
type textarea "ent (e.g AMK"
type textarea "L checks("
type textarea ")"
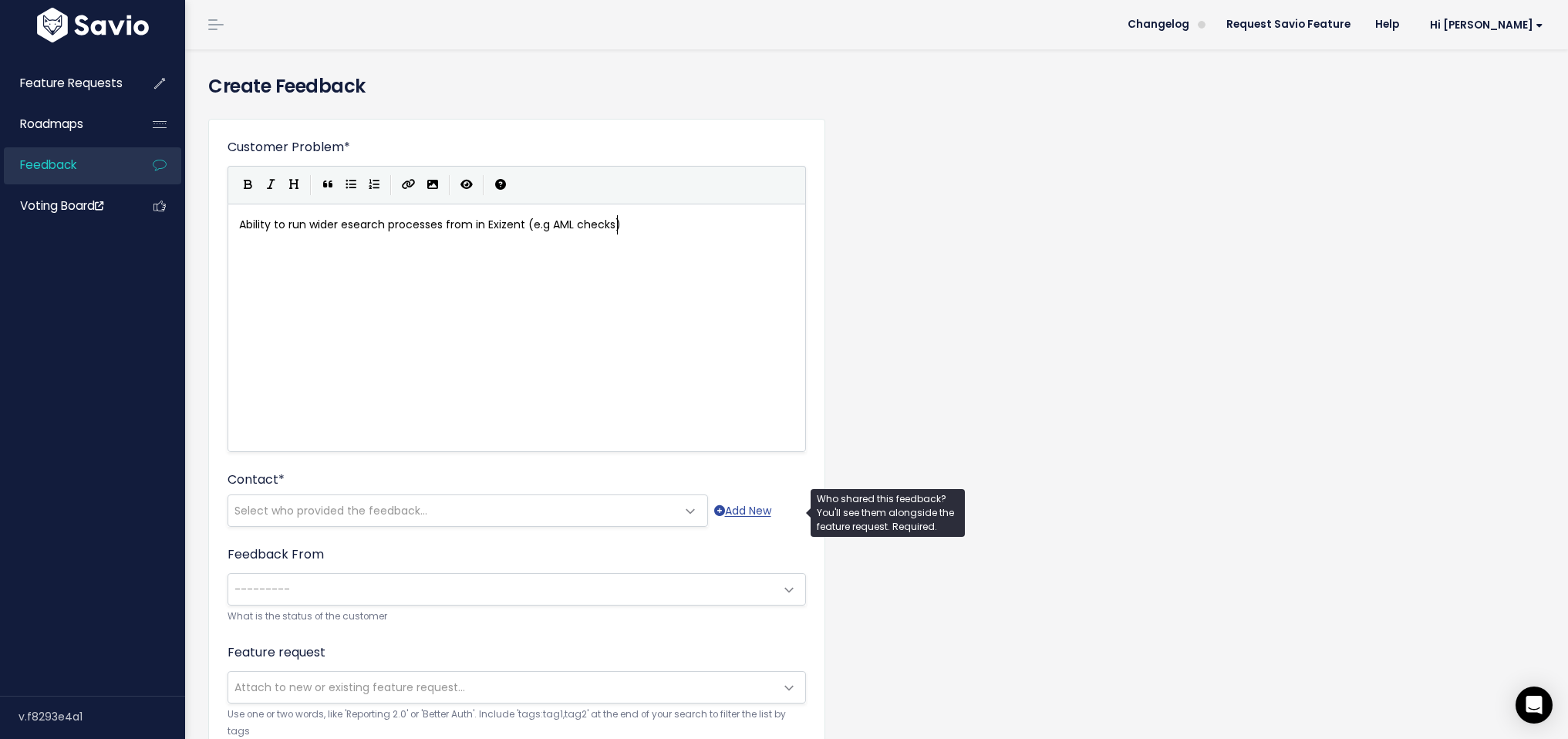
click at [438, 511] on span "Select who provided the feedback..." at bounding box center [452, 511] width 448 height 31
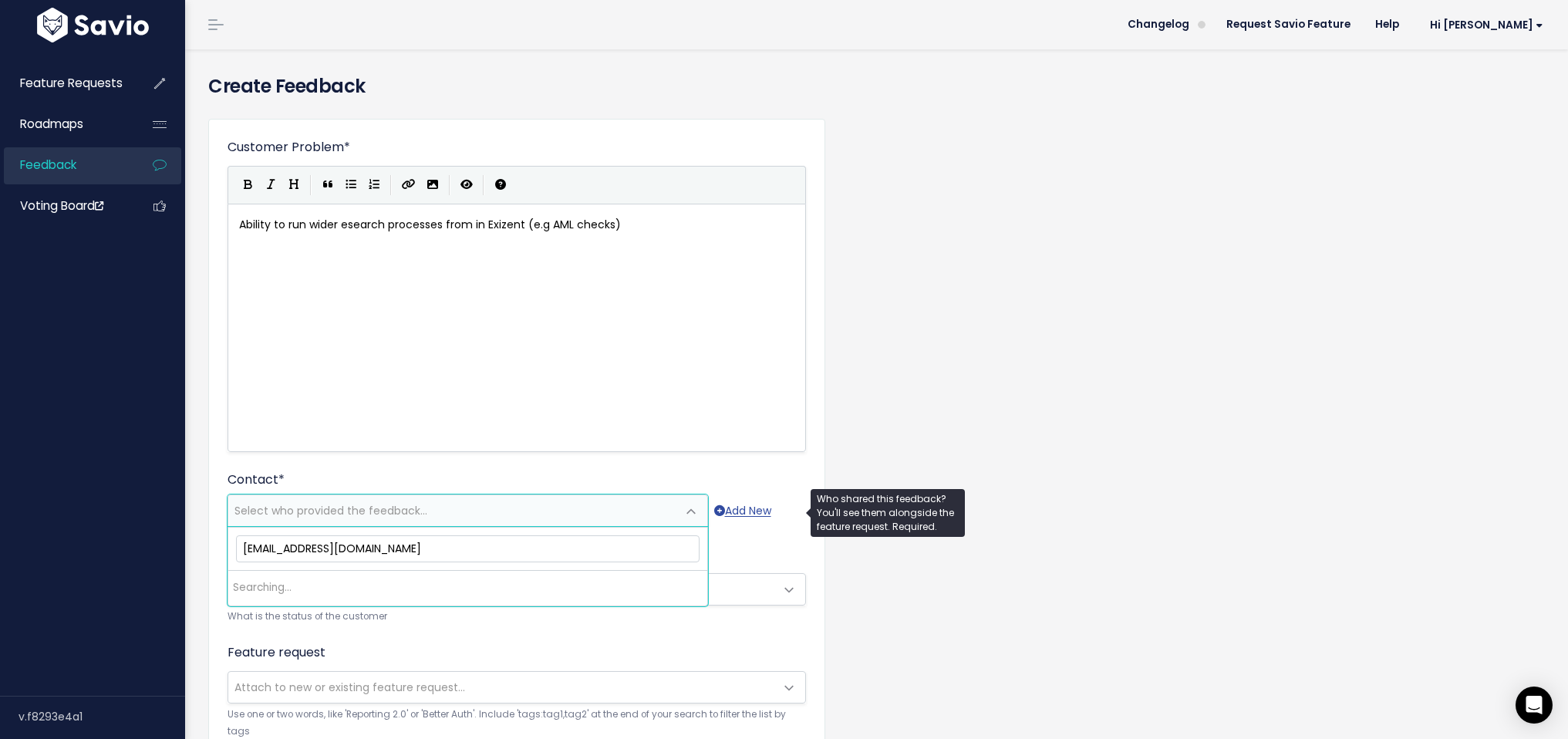
select select "PROSPECT"
select select "92859114"
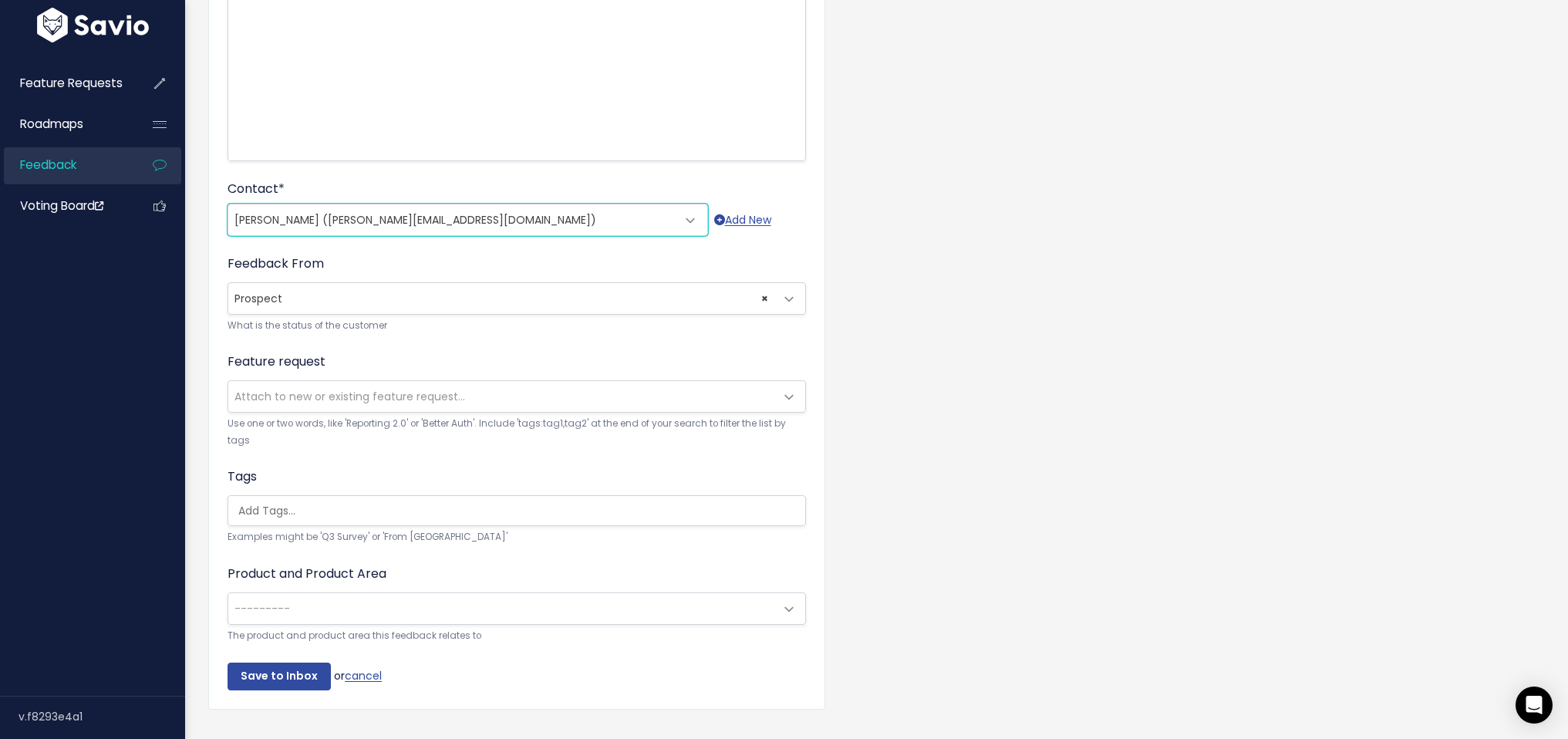
scroll to position [333, 0]
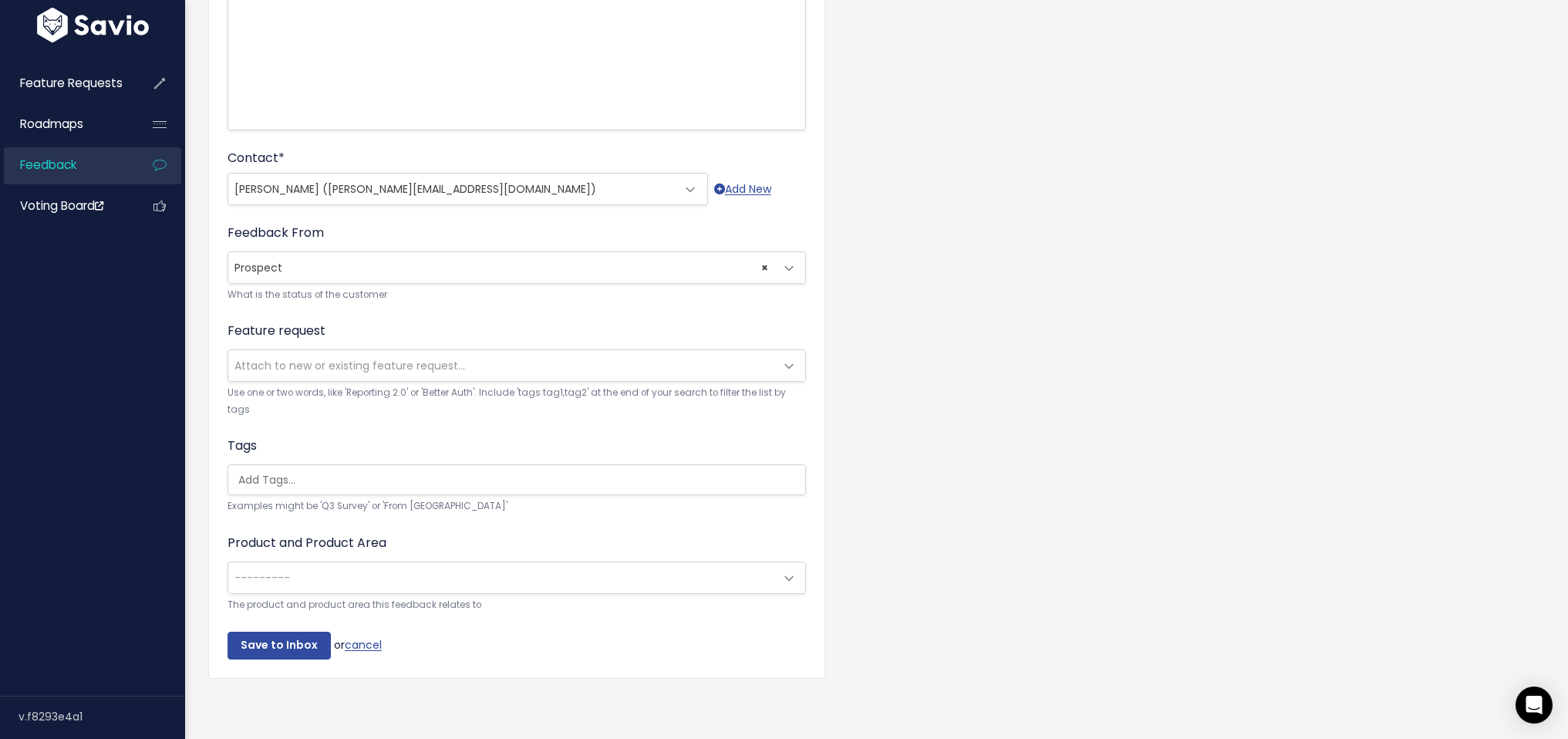
click at [277, 651] on div "Customer Problem * Ability to run wider esearch processes from in Exizent (e.g …" at bounding box center [517, 238] width 617 height 881
click at [298, 643] on input "Save to Inbox" at bounding box center [279, 645] width 104 height 28
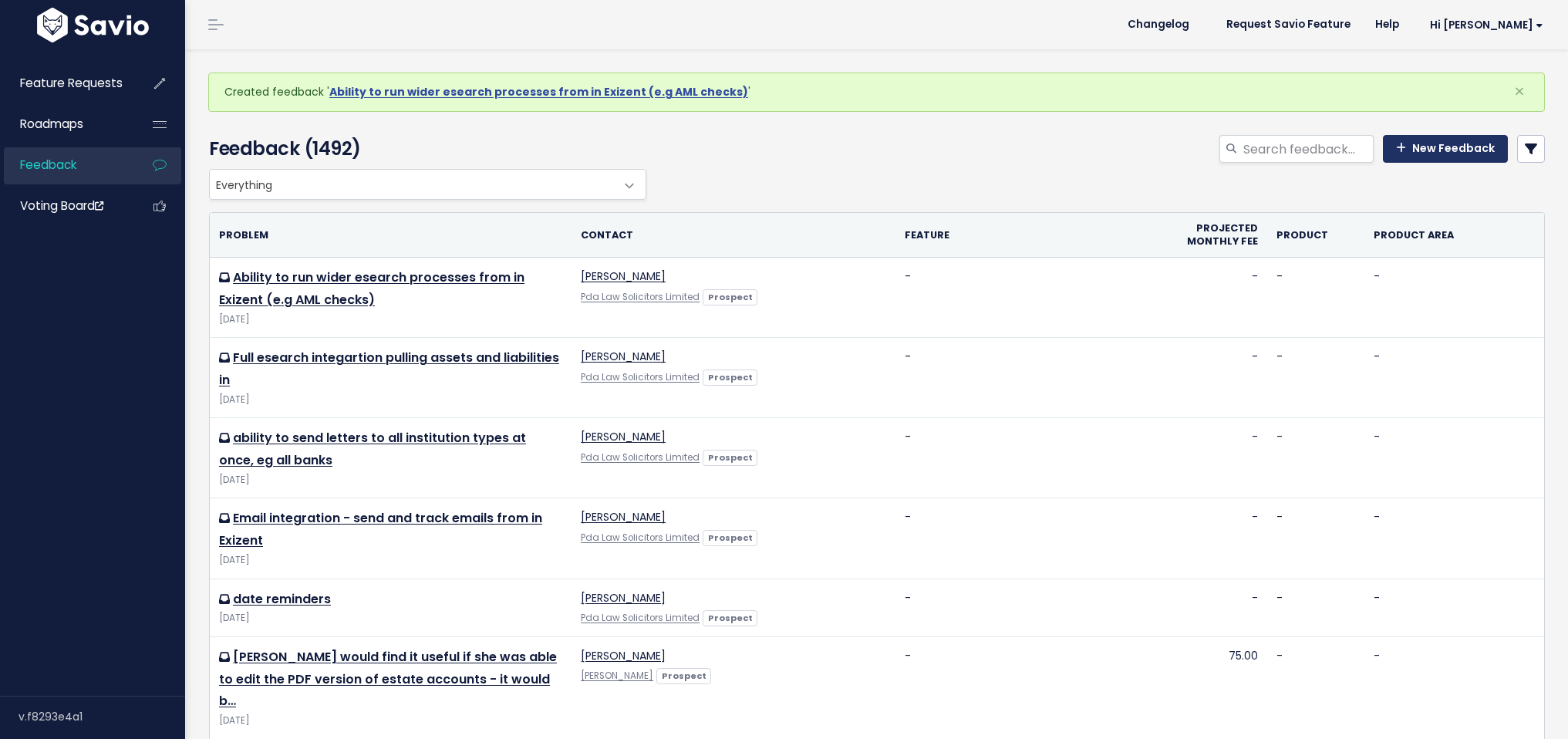
click at [1384, 155] on link "New Feedback" at bounding box center [1446, 149] width 125 height 28
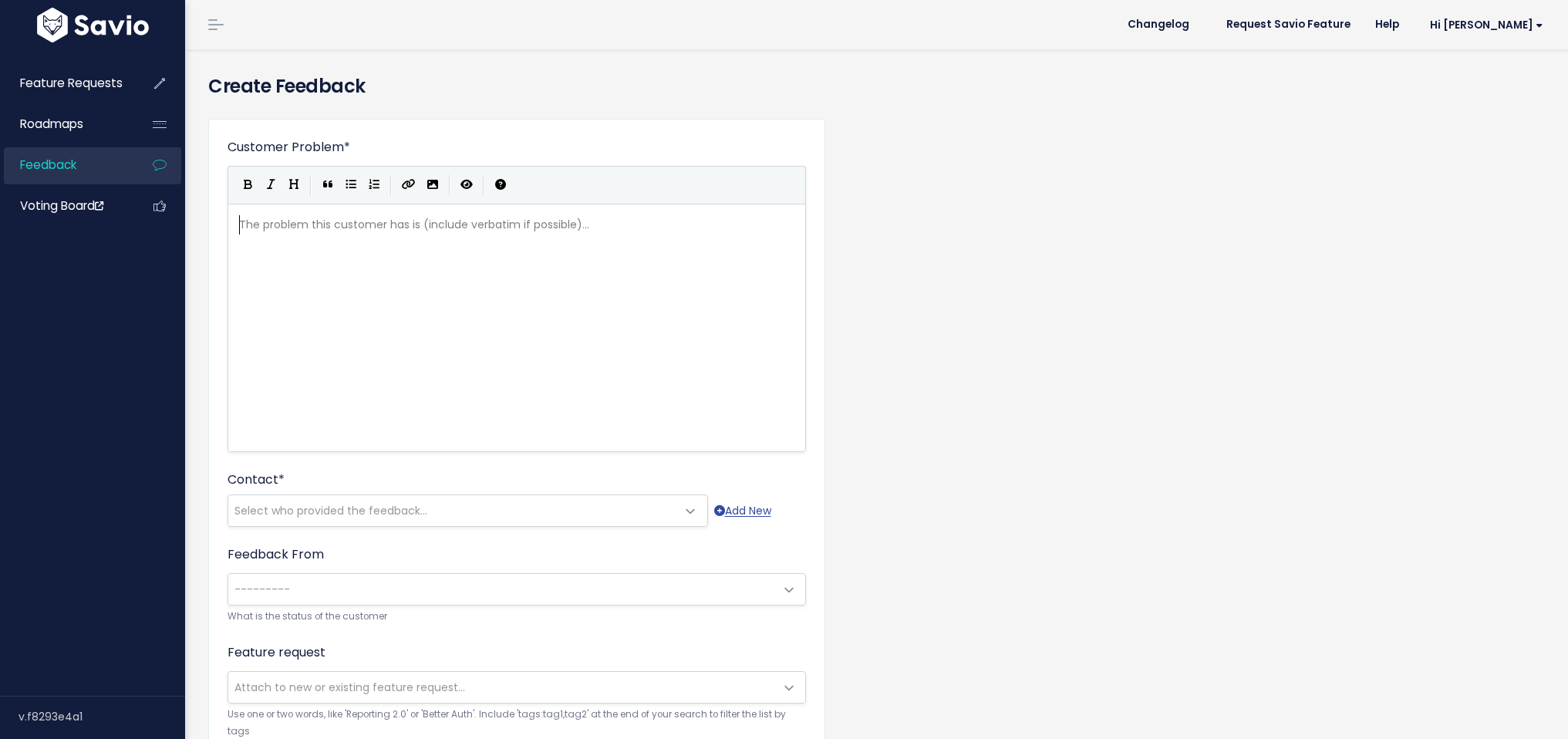
scroll to position [2, 0]
type textarea "Deeper actionstep integar"
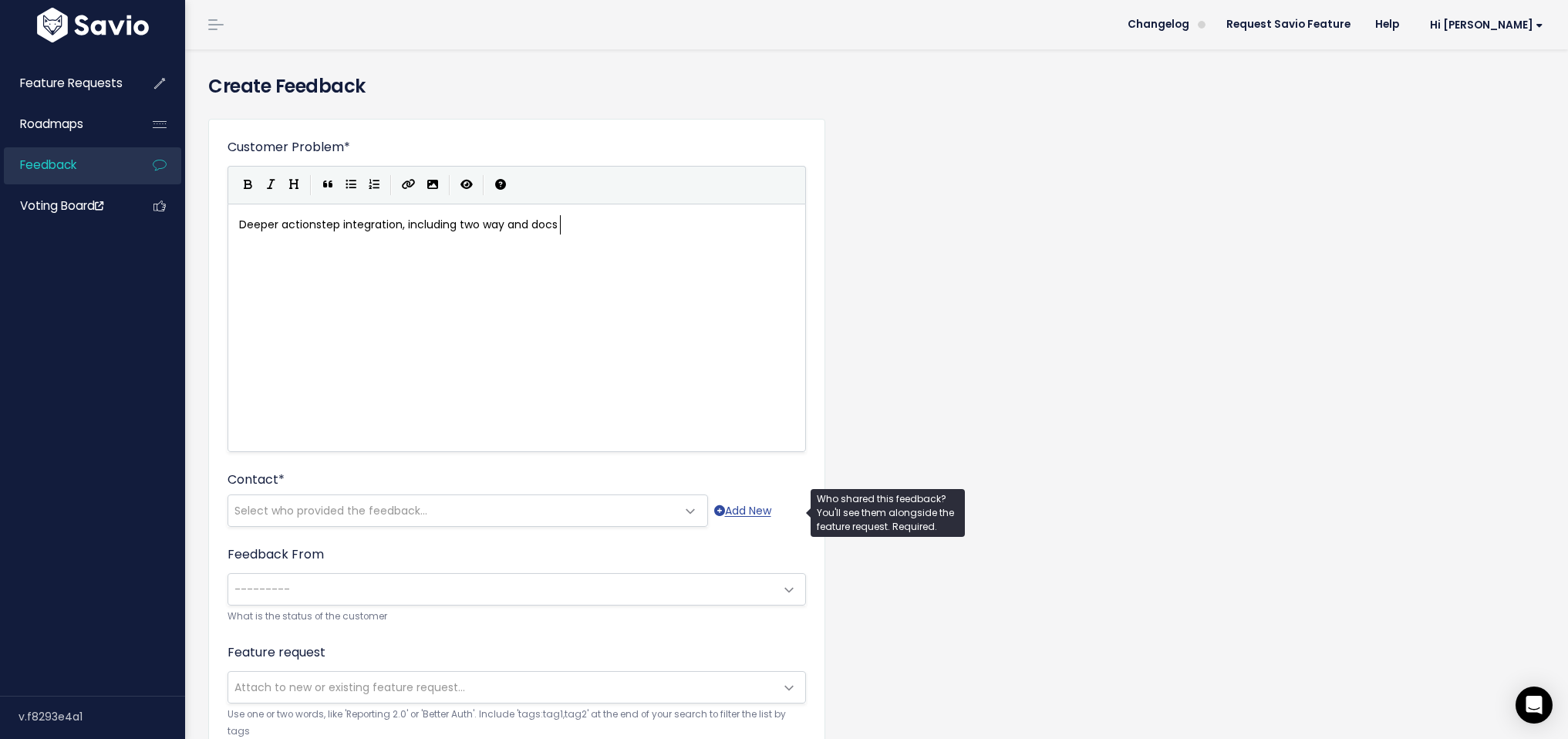
type textarea "ration, including two way and docs"
click at [404, 508] on span "Select who provided the feedback..." at bounding box center [330, 511] width 193 height 15
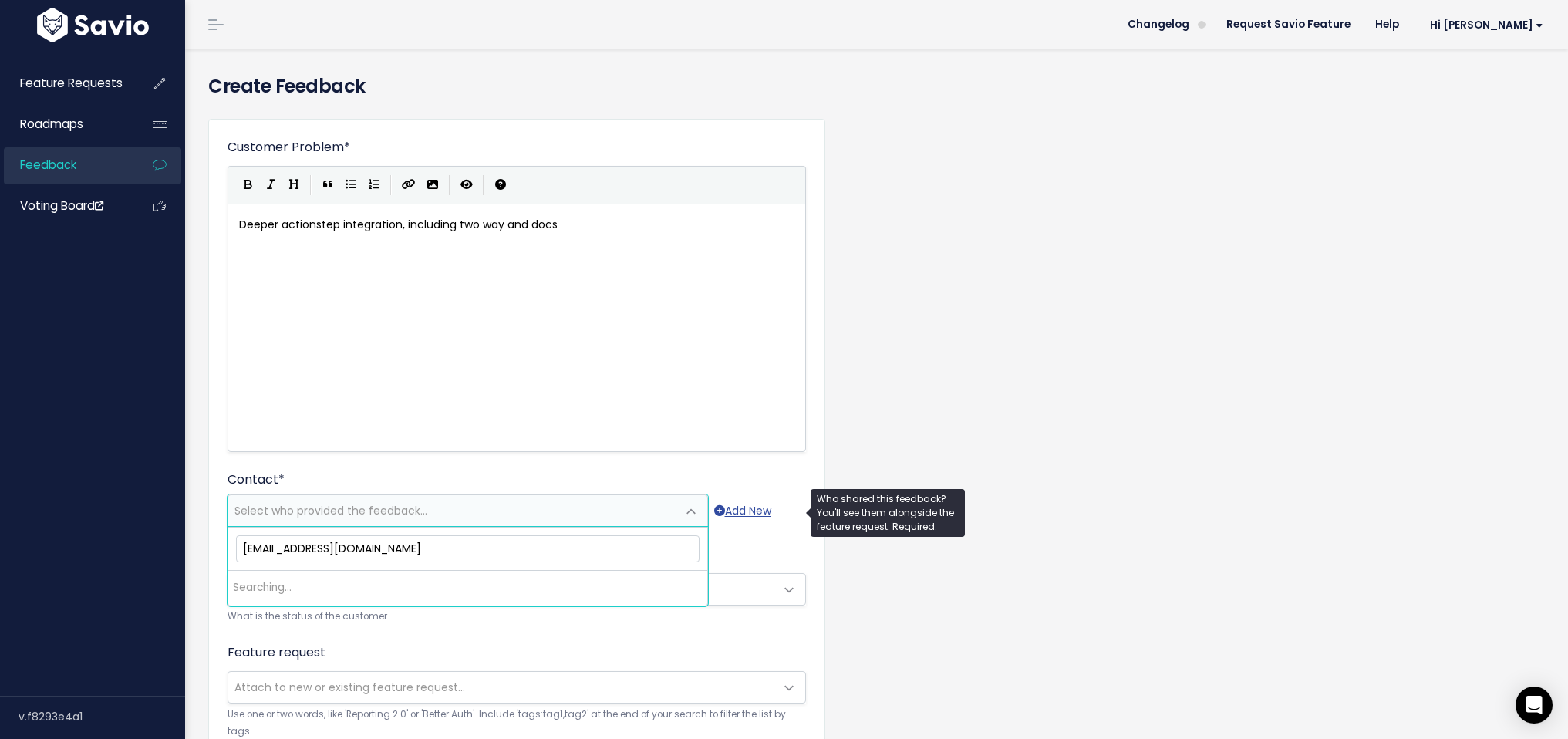
select select "PROSPECT"
select select "92859114"
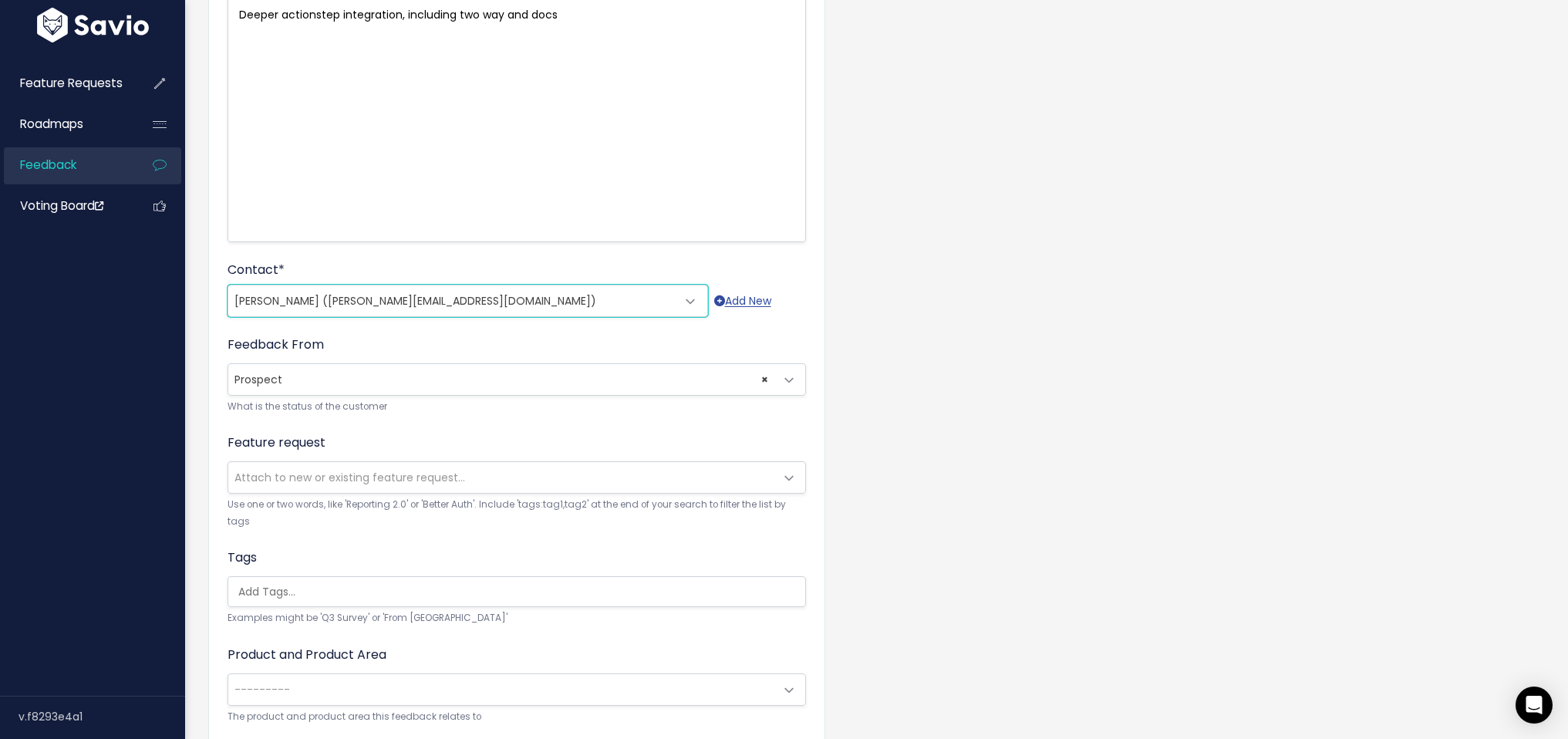
scroll to position [320, 0]
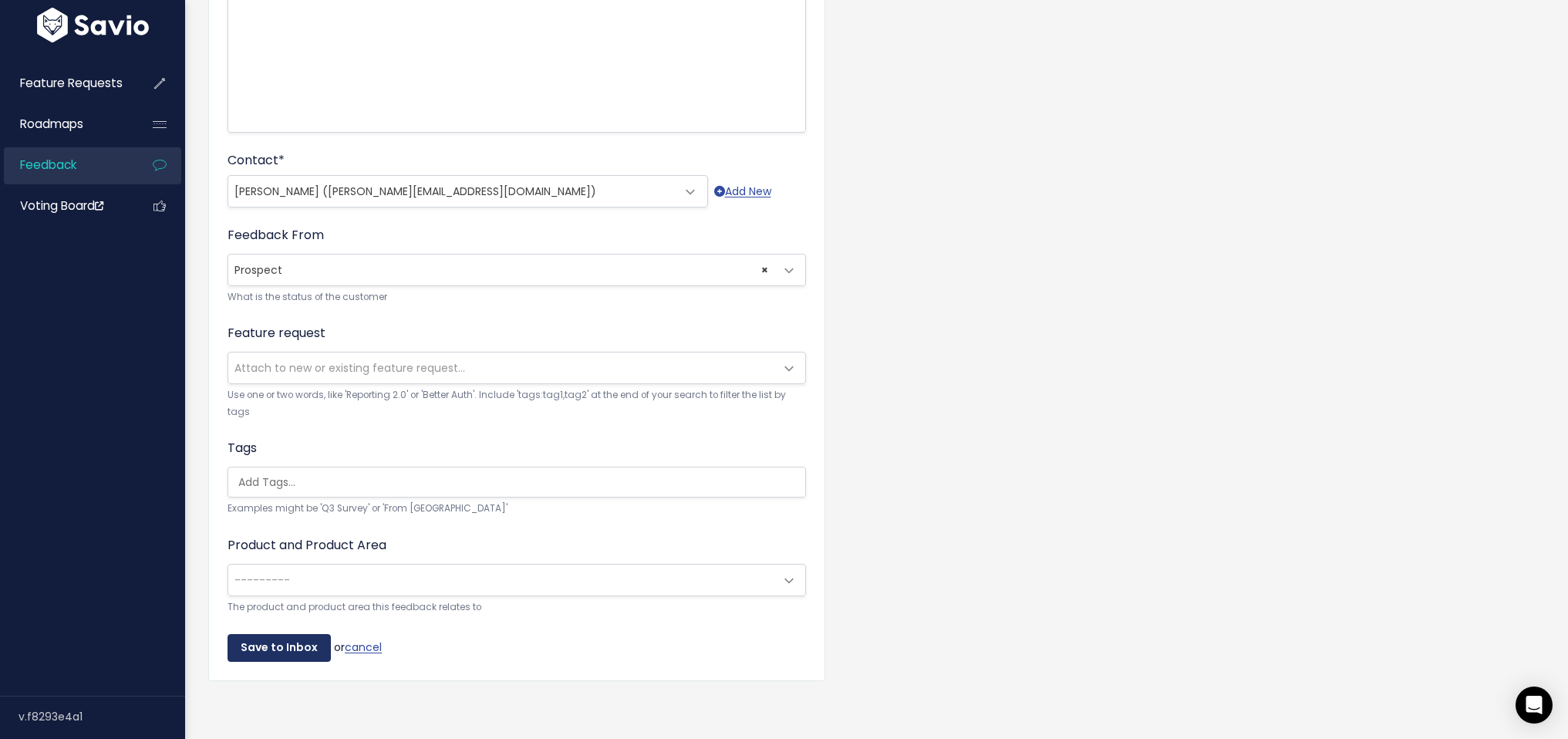
click at [294, 653] on input "Save to Inbox" at bounding box center [279, 647] width 104 height 28
